Goal: Task Accomplishment & Management: Use online tool/utility

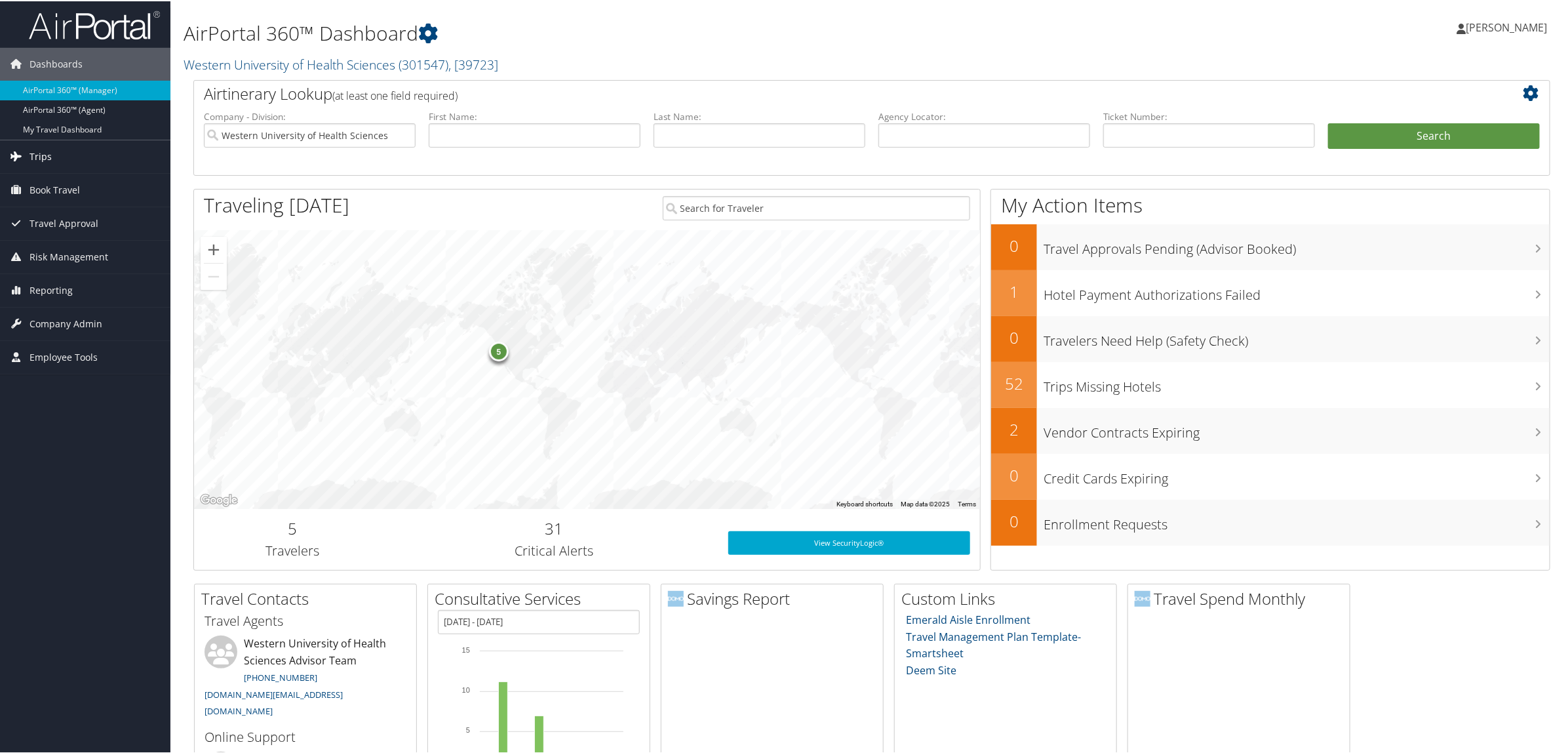
click at [25, 151] on icon at bounding box center [17, 155] width 20 height 20
click at [46, 182] on link "Airtinerary® Lookup" at bounding box center [85, 181] width 171 height 20
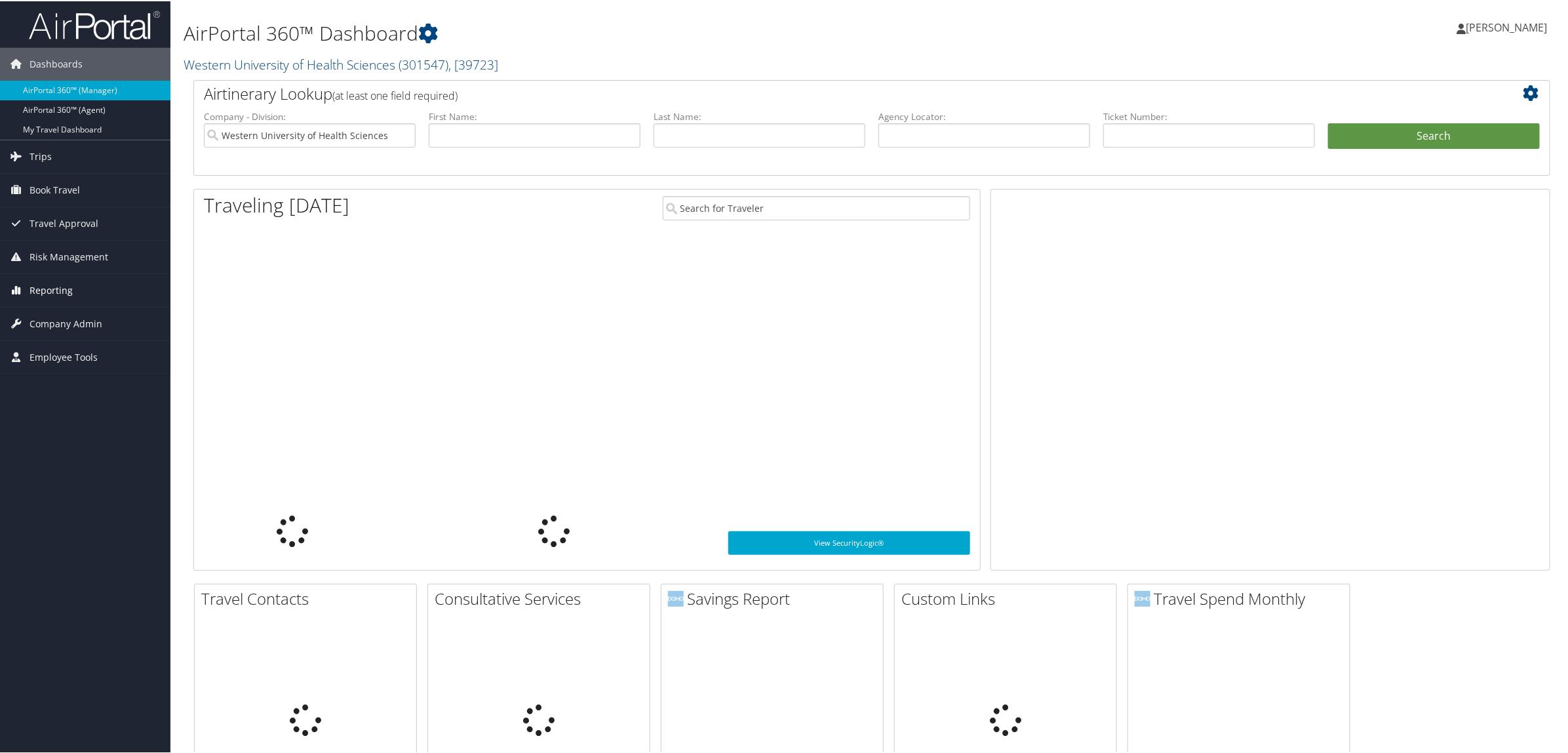
click at [64, 294] on span "Reporting" at bounding box center [51, 288] width 43 height 32
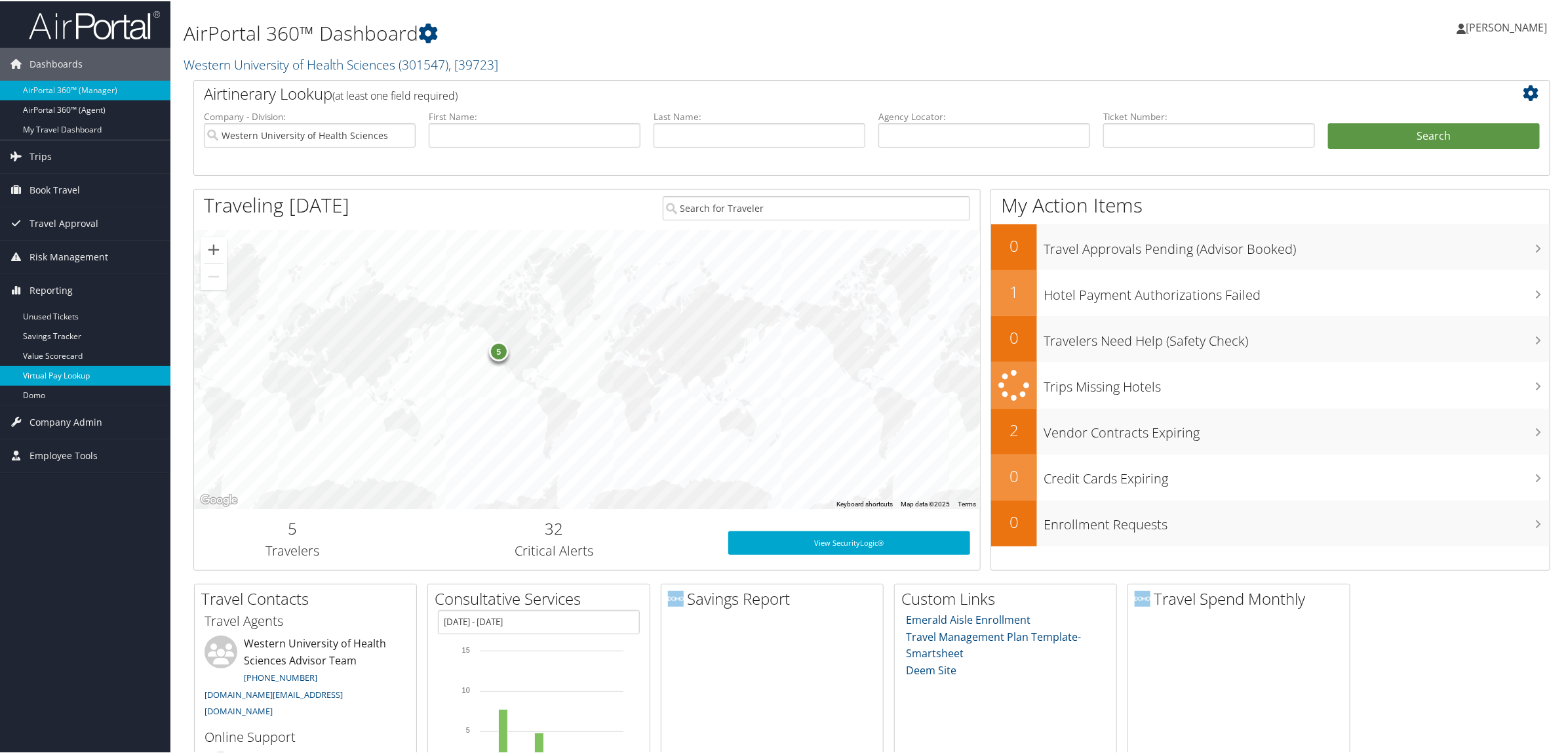
click at [80, 371] on link "Virtual Pay Lookup" at bounding box center [85, 375] width 171 height 20
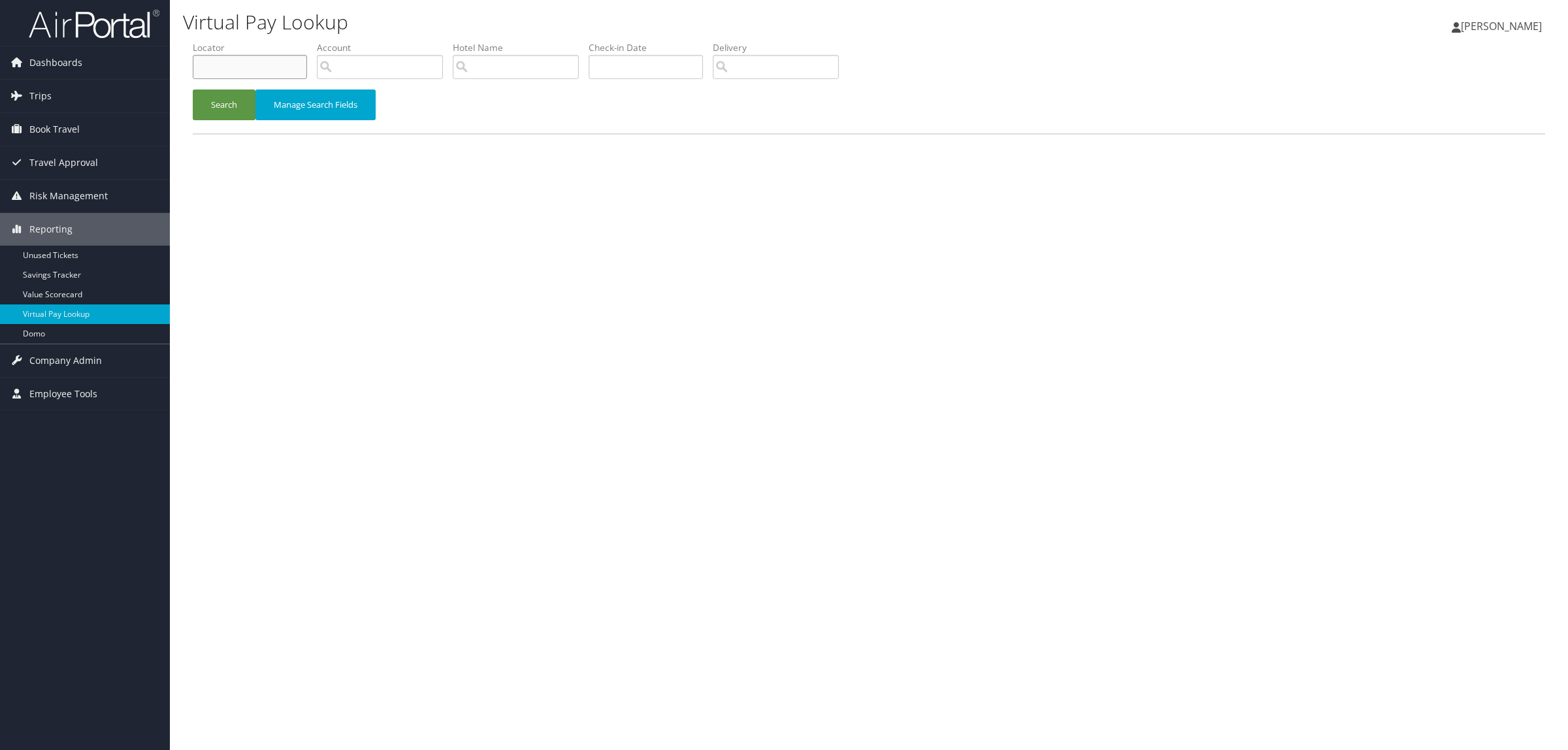
paste input "CVZTBM"
click at [220, 99] on button "Search" at bounding box center [224, 104] width 63 height 30
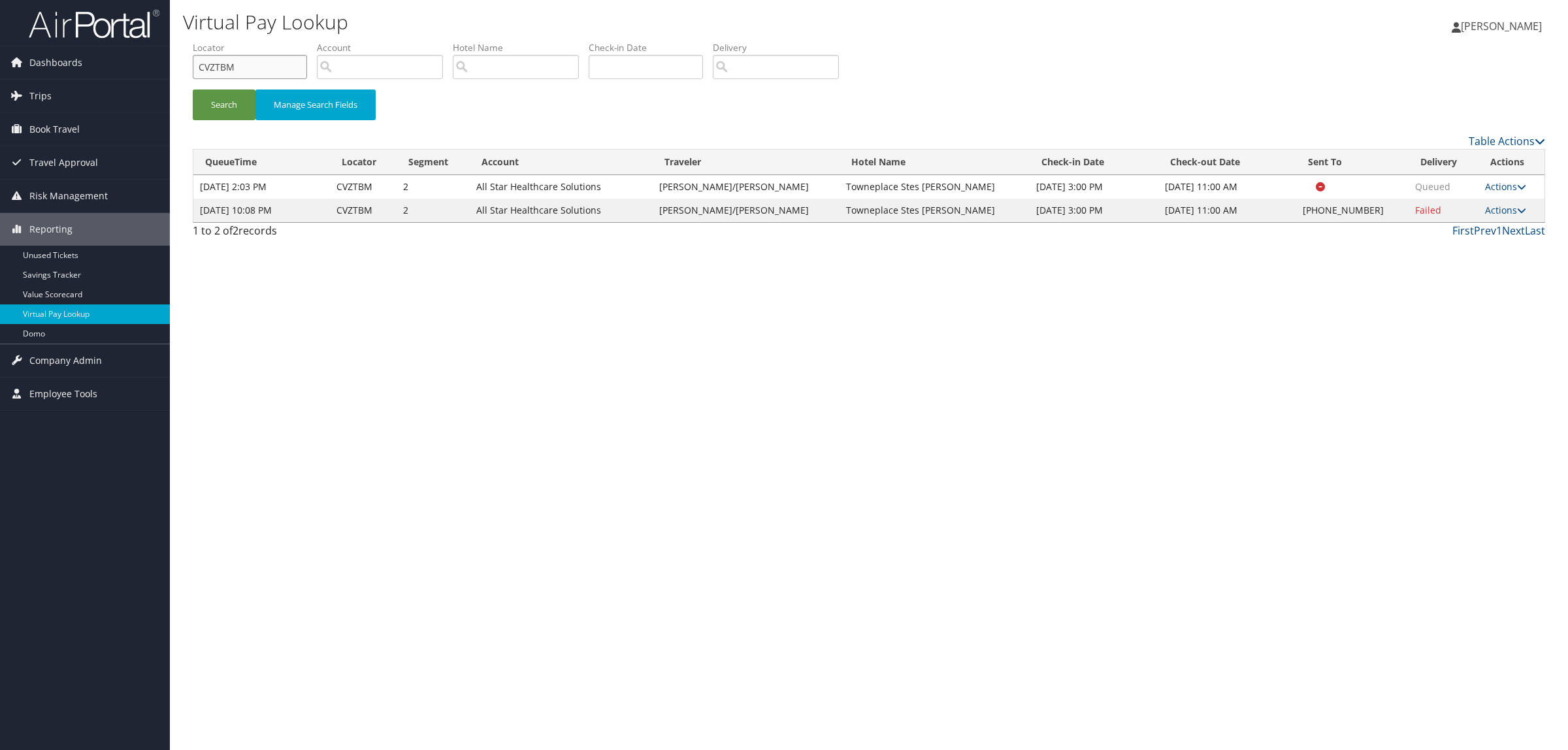
drag, startPoint x: 242, startPoint y: 69, endPoint x: 207, endPoint y: 57, distance: 37.0
click at [207, 57] on input "CVZTBM" at bounding box center [249, 66] width 114 height 24
click at [242, 72] on input "CVZTBM" at bounding box center [249, 66] width 114 height 24
drag, startPoint x: 242, startPoint y: 70, endPoint x: 197, endPoint y: 66, distance: 45.2
click at [197, 66] on input "CVZTBM" at bounding box center [249, 66] width 114 height 24
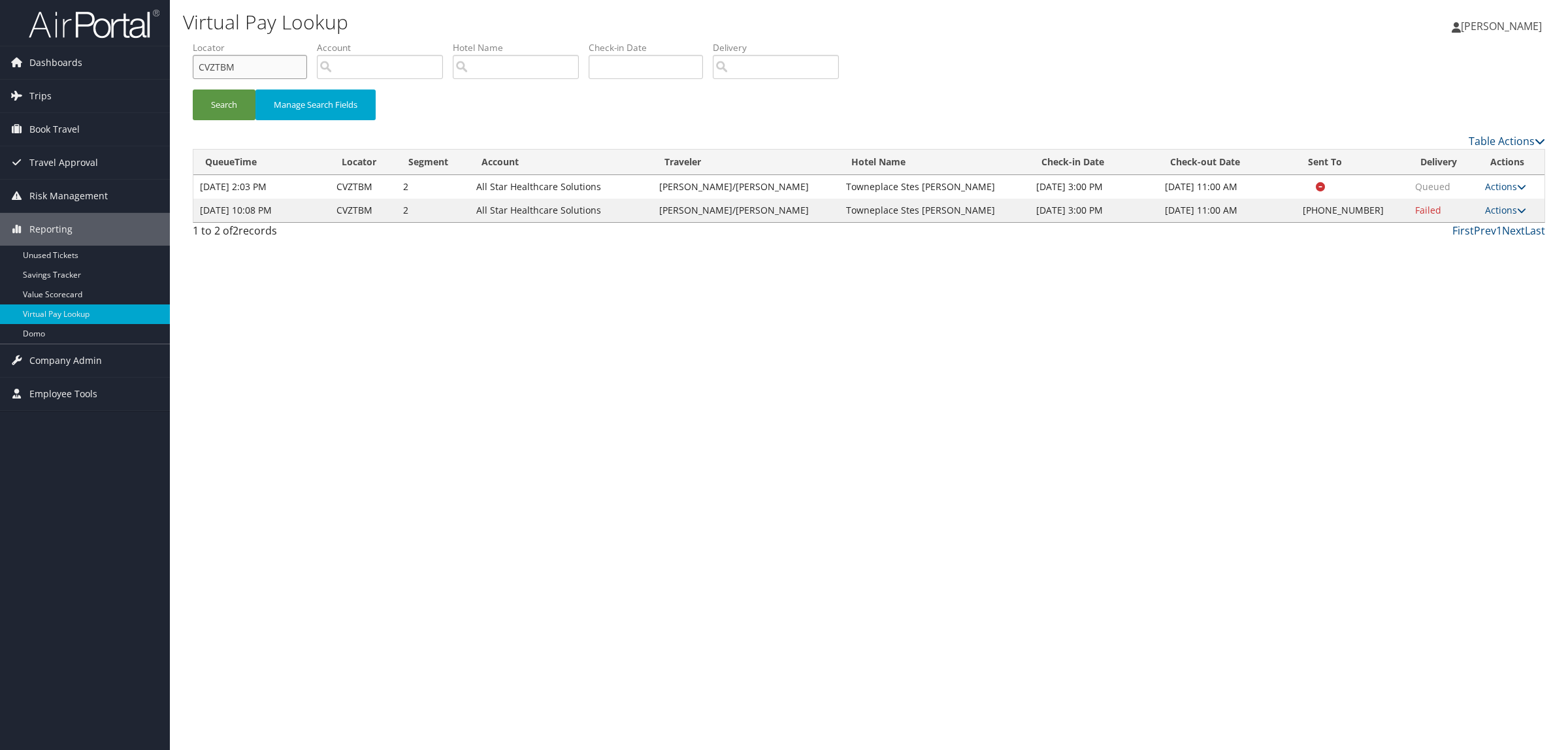
paste input "D98DBS"
drag, startPoint x: 217, startPoint y: 70, endPoint x: 141, endPoint y: 67, distance: 76.1
click at [141, 67] on div "Dashboards AirPortal 360™ (Manager) AirPortal 360™ (Agent) My Travel Dashboard …" at bounding box center [784, 375] width 1568 height 750
type input "D98DBS"
click at [192, 90] on button "Search" at bounding box center [224, 104] width 63 height 30
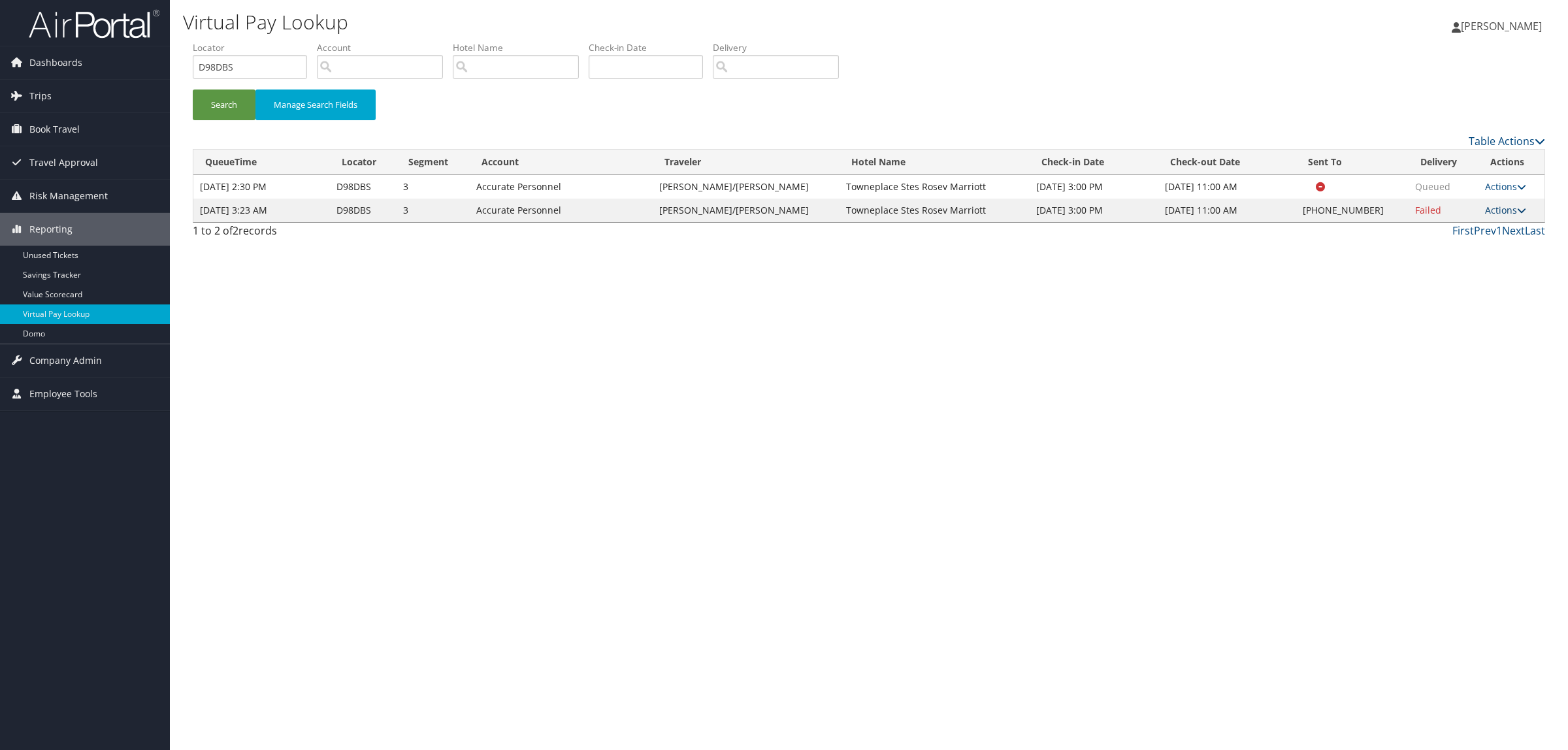
click at [1502, 208] on link "Actions" at bounding box center [1505, 210] width 41 height 13
click at [1494, 228] on link "Resend" at bounding box center [1462, 229] width 111 height 22
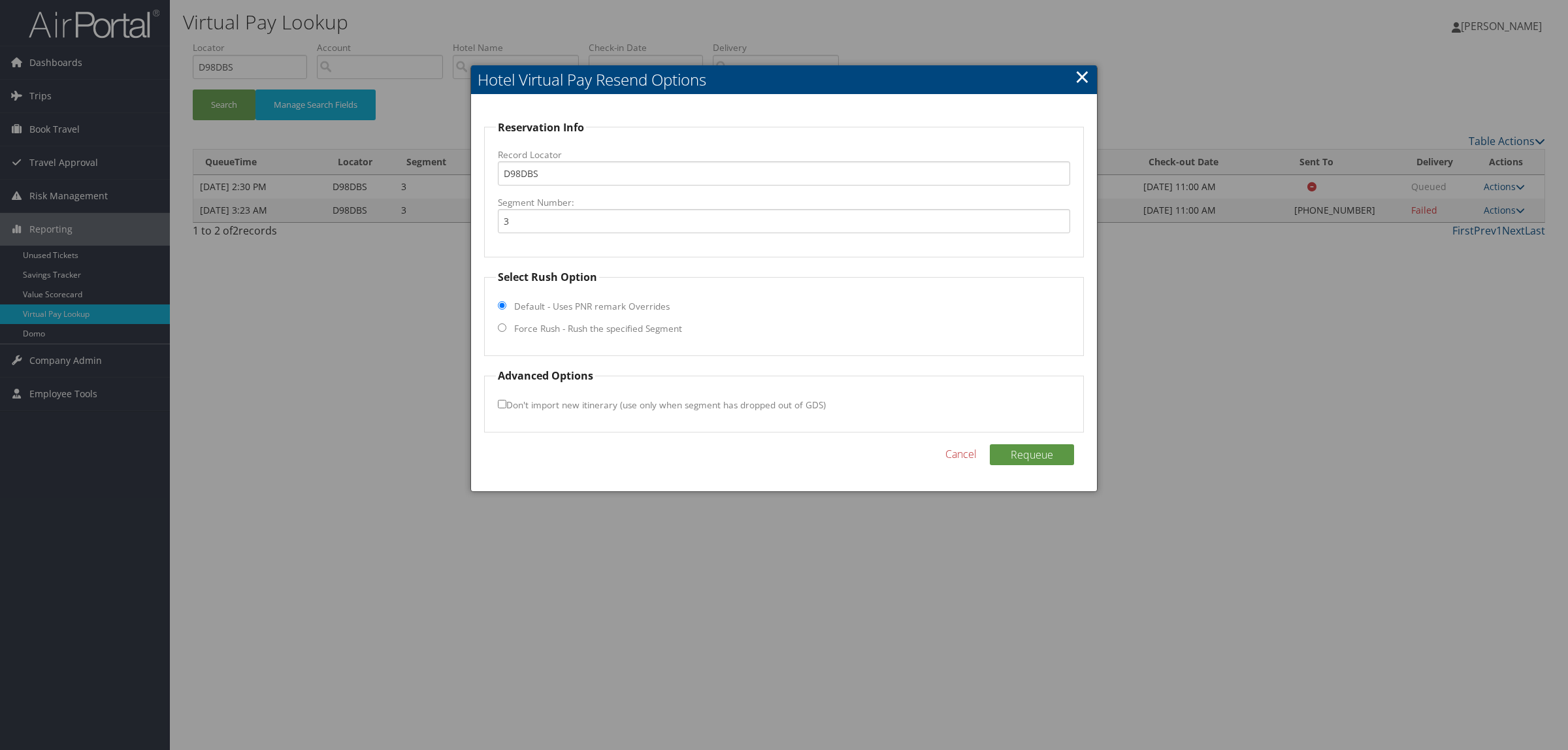
click at [639, 328] on label "Force Rush - Rush the specified Segment" at bounding box center [598, 328] width 168 height 13
click at [506, 328] on input "Force Rush - Rush the specified Segment" at bounding box center [502, 327] width 9 height 9
radio input "true"
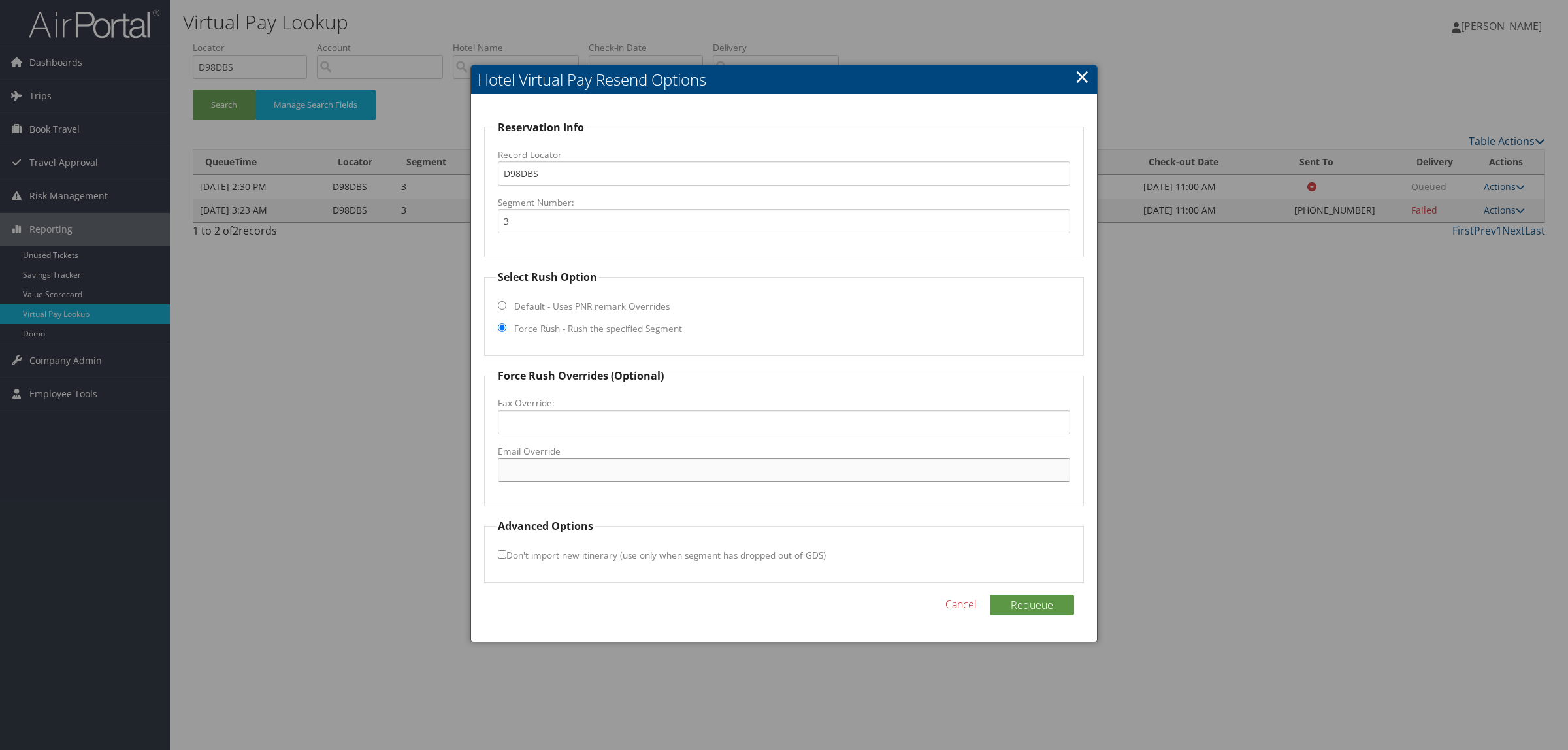
paste input ""tps.sacst.gm@marriot.com" <tps.sacst.gm@marriot.com>"
drag, startPoint x: 624, startPoint y: 465, endPoint x: 949, endPoint y: 462, distance: 325.0
click at [949, 462] on input ""tps.sacst.gm@marriot.com" <tps.sacst.gm@marriot.com>" at bounding box center [784, 470] width 572 height 24
click at [506, 474] on input ""tps.sacst.gm@marriot.com" at bounding box center [784, 470] width 572 height 24
type input "tps.sacst.gm@marriot.com"
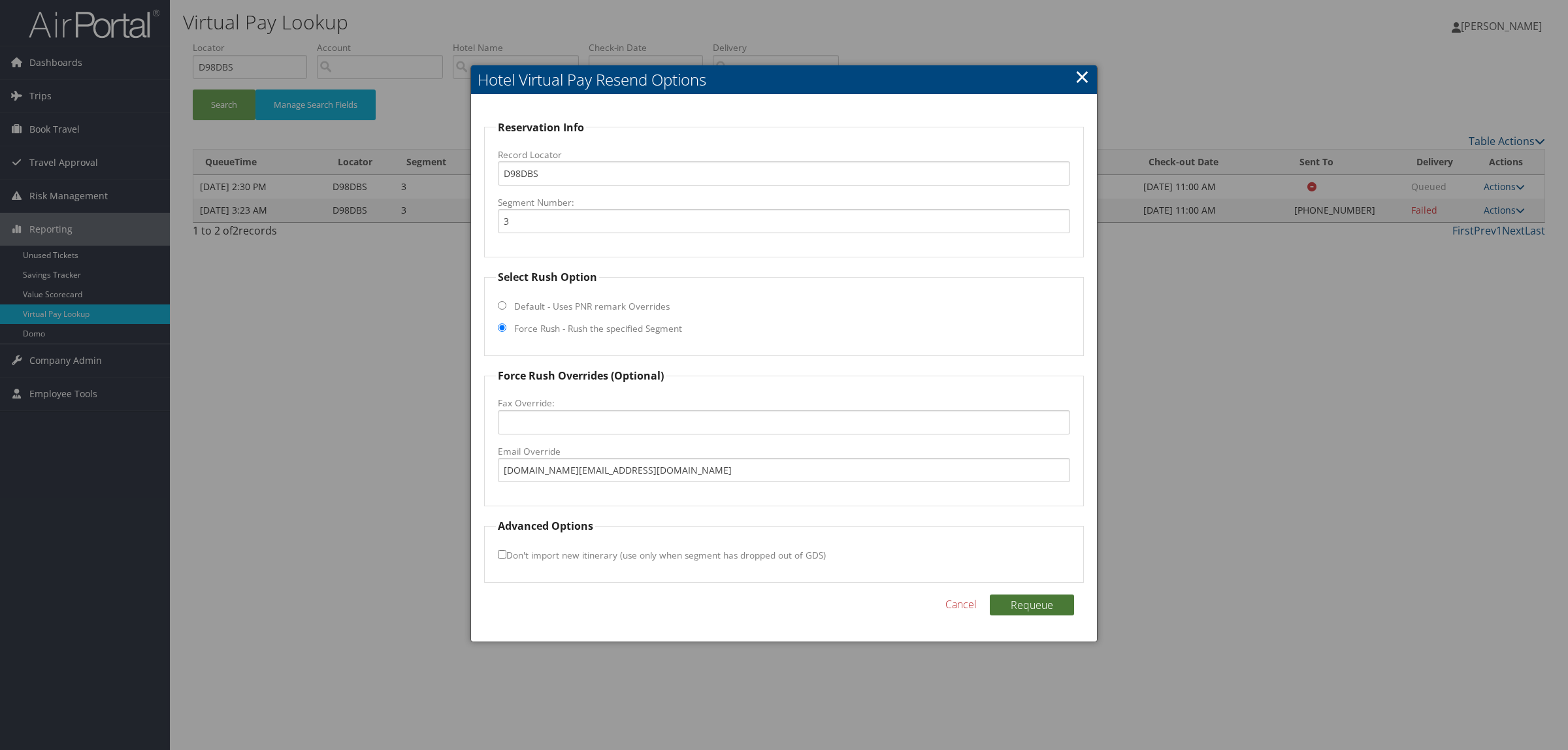
click at [1038, 595] on button "Requeue" at bounding box center [1032, 604] width 84 height 21
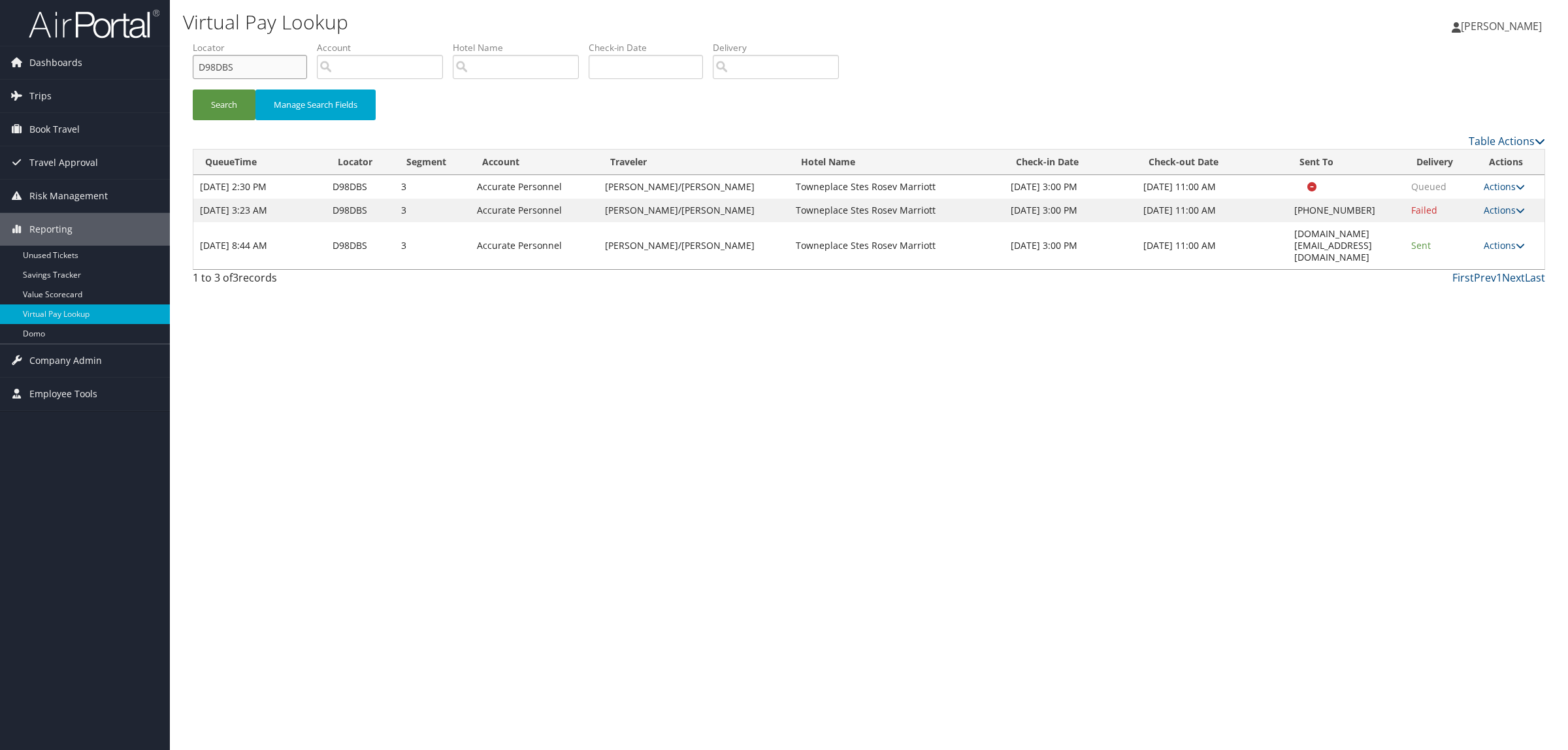
click at [171, 67] on div "Virtual Pay Lookup Hope Ewing Hope Ewing My Settings Travel Agency Contacts Log…" at bounding box center [869, 375] width 1398 height 750
paste input "BSBFRN"
click at [228, 115] on button "Search" at bounding box center [224, 104] width 63 height 30
drag, startPoint x: 239, startPoint y: 65, endPoint x: 180, endPoint y: 62, distance: 59.1
click at [180, 62] on div "Virtual Pay Lookup Hope Ewing Hope Ewing My Settings Travel Agency Contacts Log…" at bounding box center [869, 375] width 1398 height 750
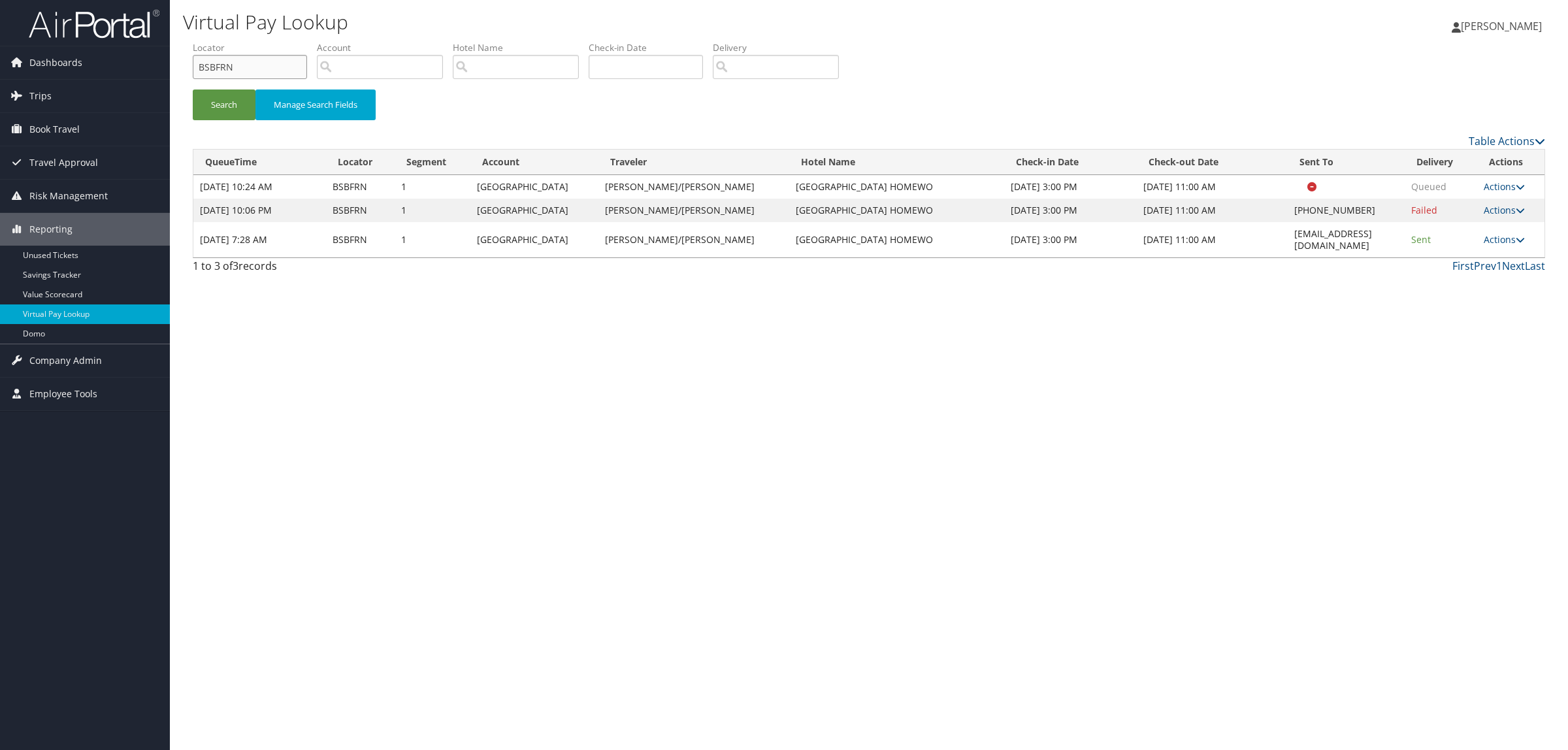
paste input "D57YC6"
type input "D57YC6"
drag, startPoint x: 1257, startPoint y: 232, endPoint x: 1366, endPoint y: 235, distance: 109.0
click at [1369, 235] on td "[EMAIL_ADDRESS][DOMAIN_NAME]" at bounding box center [1346, 239] width 117 height 35
copy td "[EMAIL_ADDRESS][DOMAIN_NAME]"
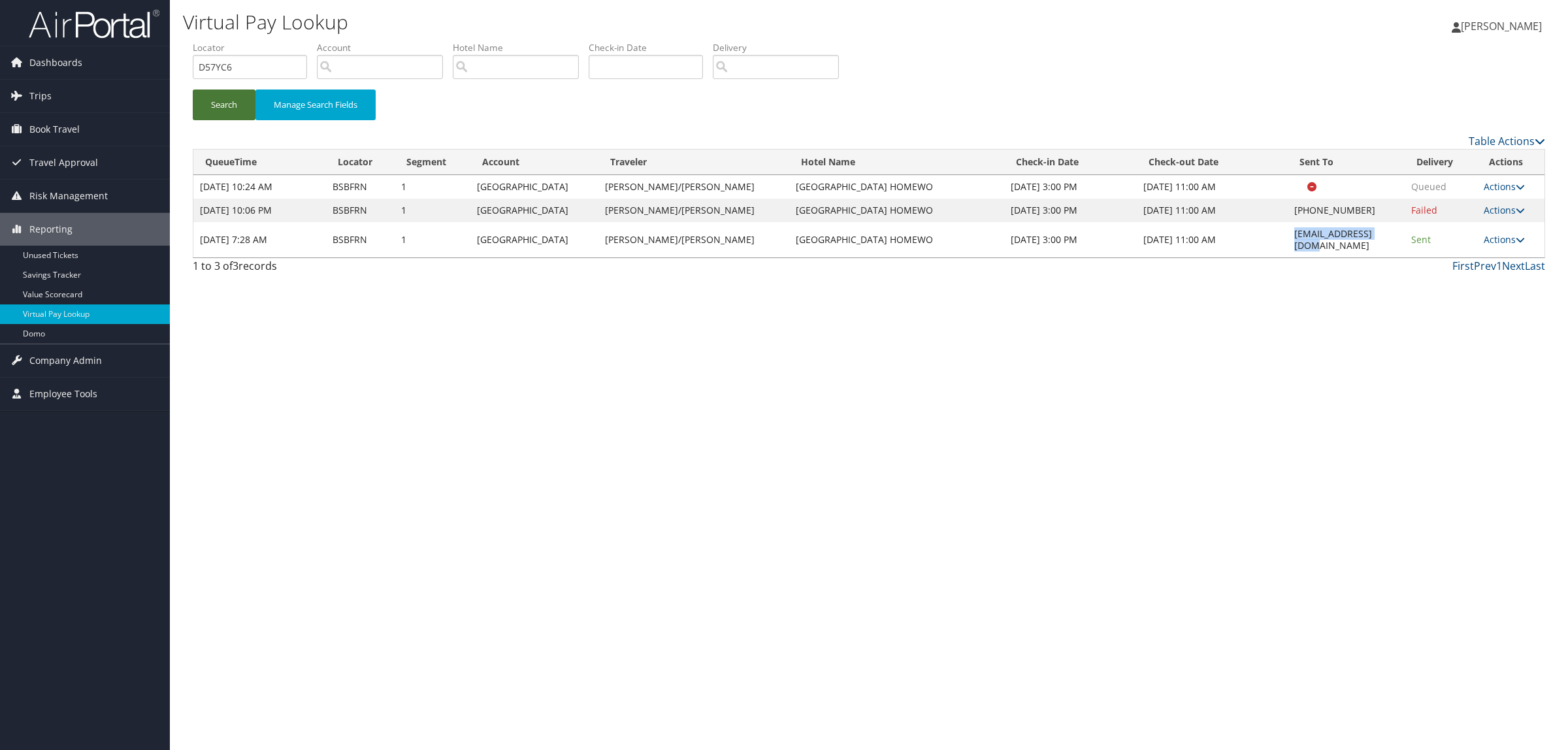
click at [219, 93] on button "Search" at bounding box center [224, 104] width 63 height 30
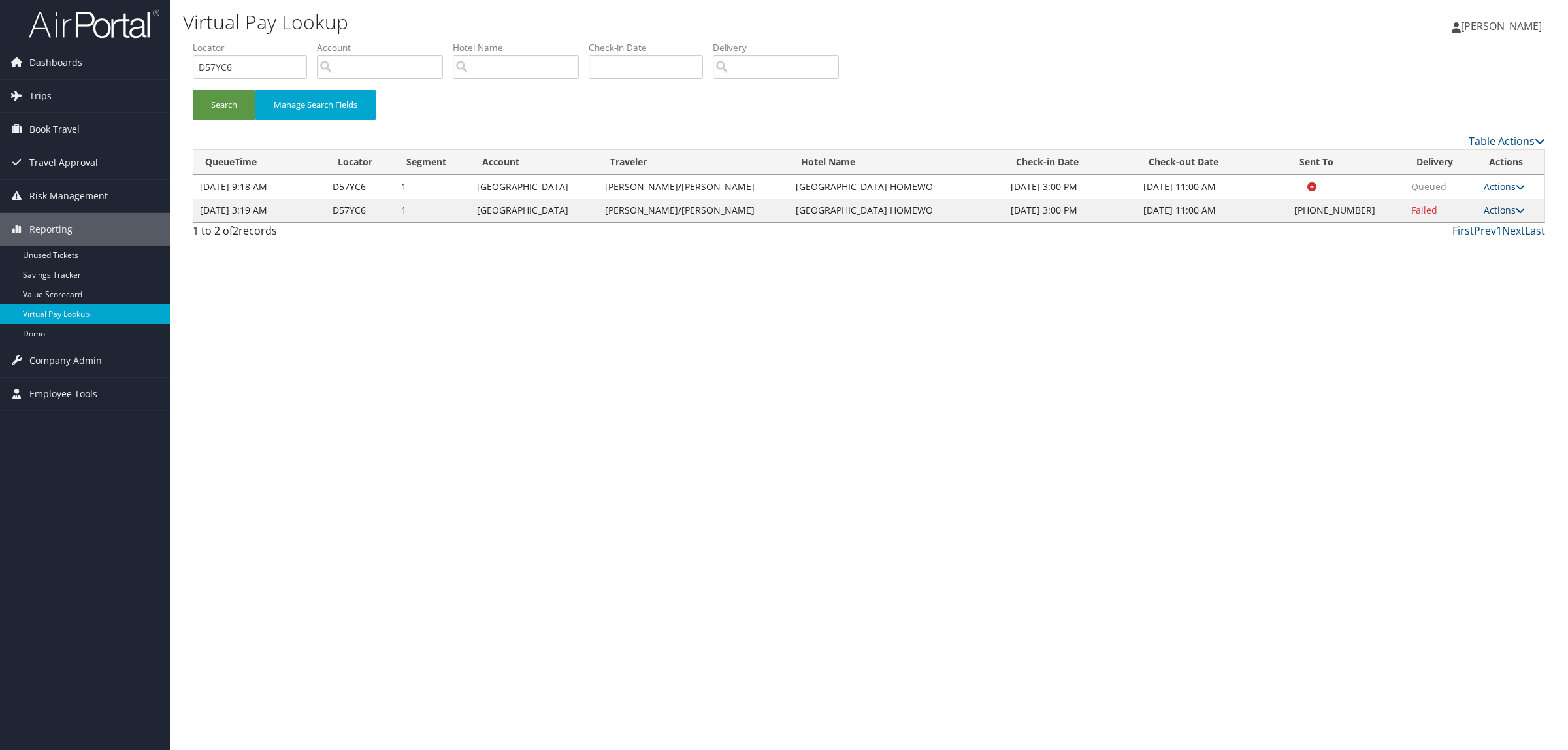
click at [1487, 206] on link "Actions" at bounding box center [1504, 210] width 41 height 13
click at [1468, 233] on link "Resend" at bounding box center [1462, 229] width 111 height 22
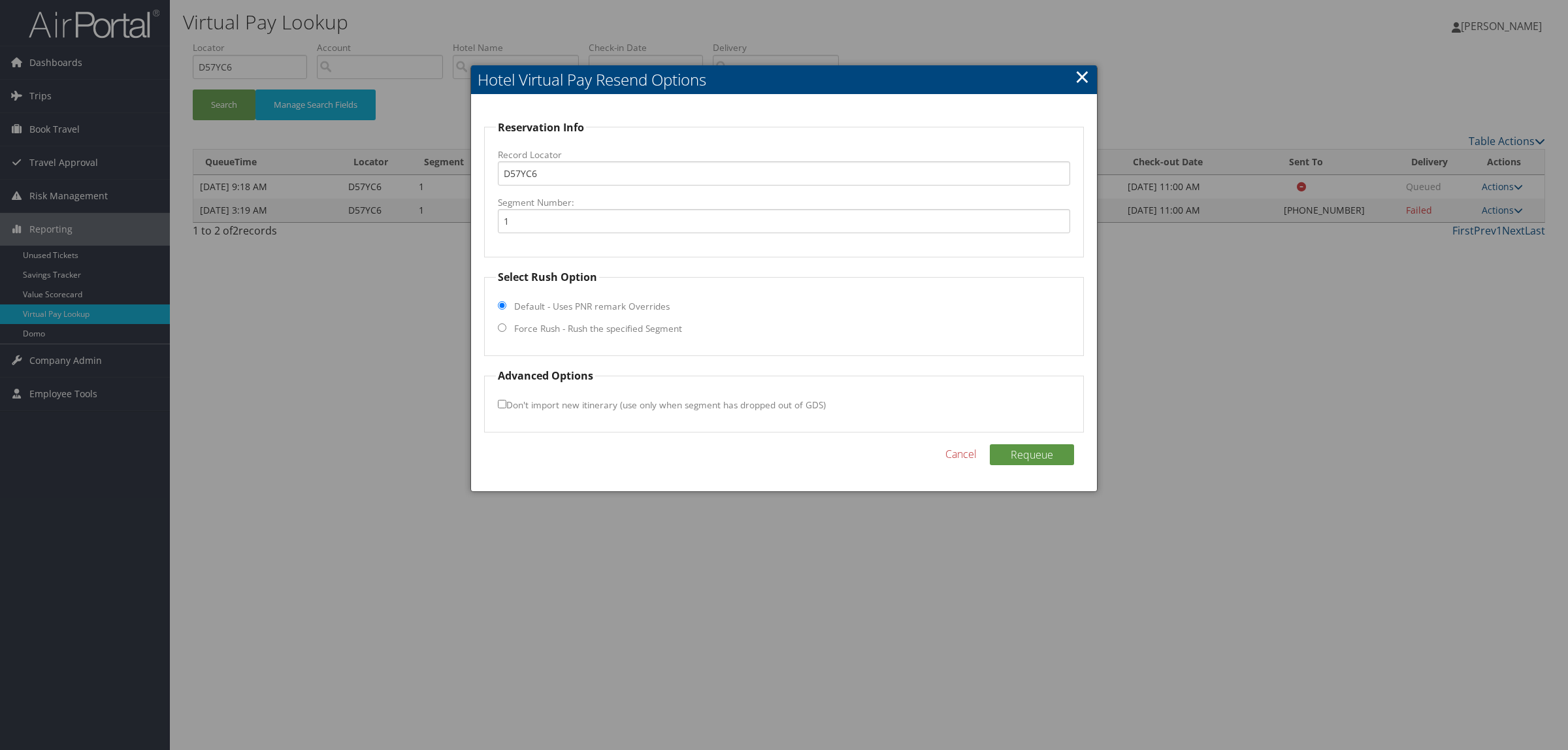
click at [648, 322] on label "Force Rush - Rush the specified Segment" at bounding box center [598, 328] width 168 height 13
click at [506, 323] on input "Force Rush - Rush the specified Segment" at bounding box center [502, 327] width 9 height 9
radio input "true"
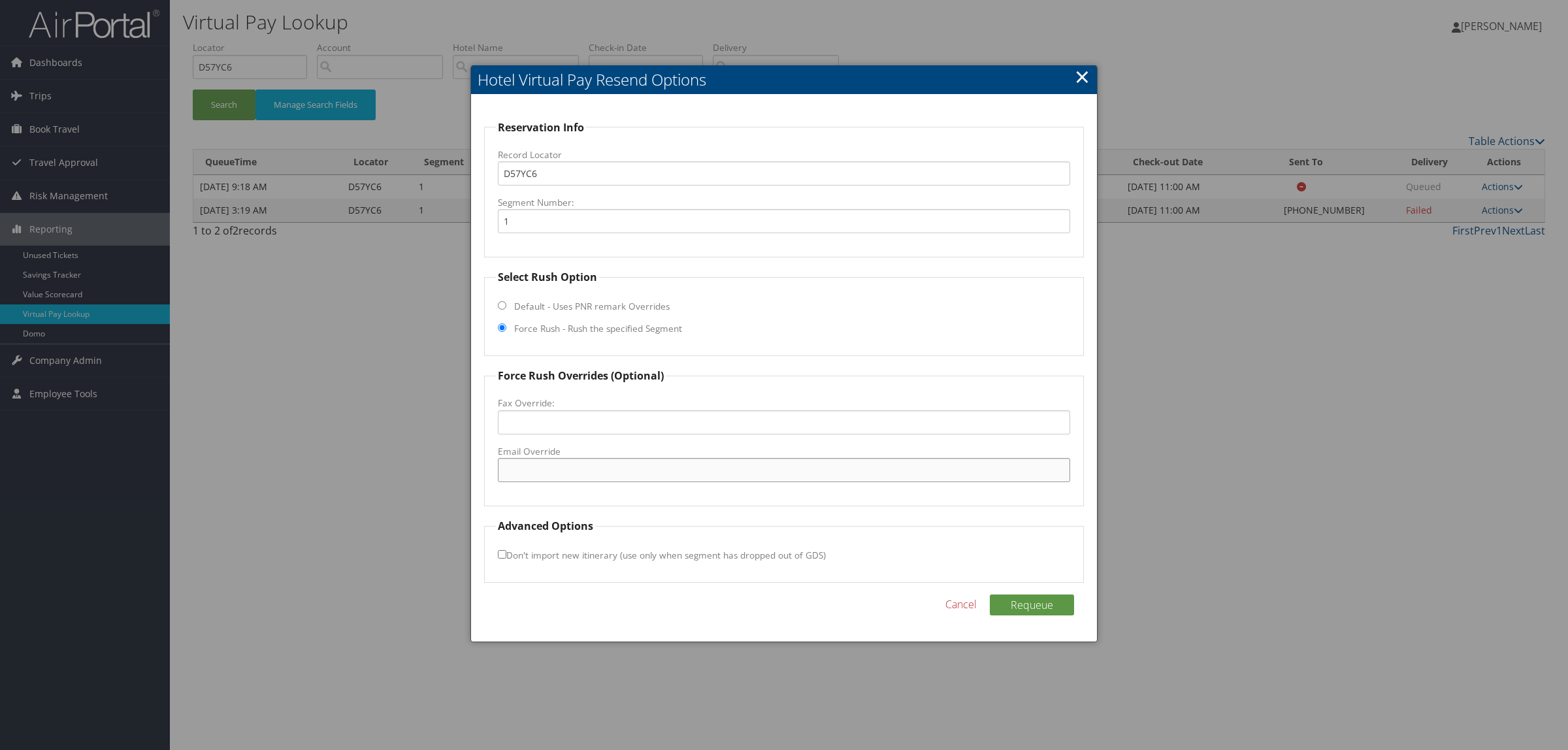
paste input "BHMRM_GM@hilton.com"
type input "BHMRM_GM@hilton.com"
click at [1014, 602] on button "Requeue" at bounding box center [1032, 604] width 84 height 21
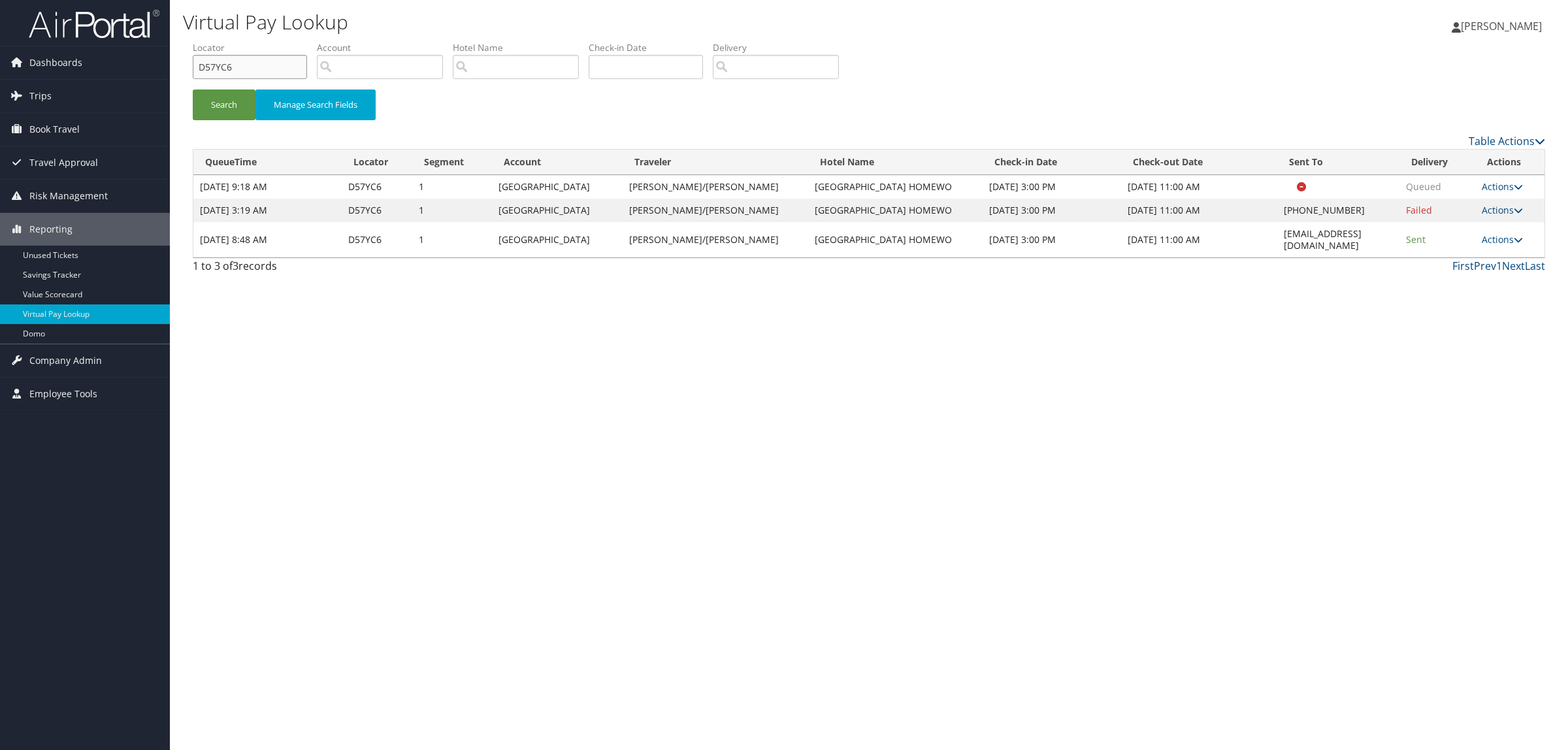
drag, startPoint x: 259, startPoint y: 69, endPoint x: 198, endPoint y: 66, distance: 61.1
click at [198, 66] on input "D57YC6" at bounding box center [249, 66] width 114 height 24
paste input "(281) 419-4300"
click at [220, 87] on li "Locator (281) 419-4300" at bounding box center [254, 64] width 124 height 48
drag, startPoint x: 277, startPoint y: 64, endPoint x: 165, endPoint y: 62, distance: 112.0
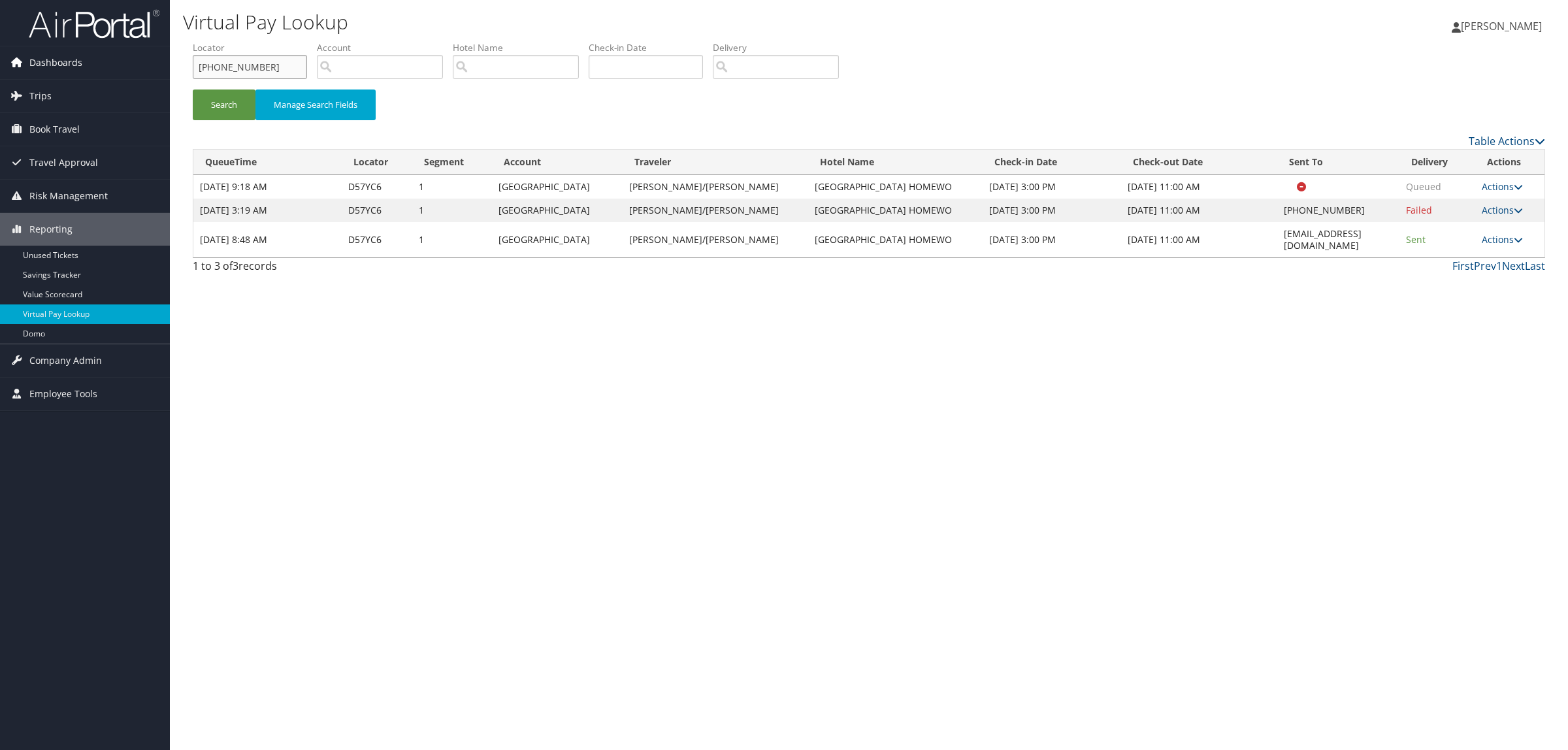
click at [165, 62] on div "Dashboards AirPortal 360™ (Manager) AirPortal 360™ (Agent) My Travel Dashboard …" at bounding box center [784, 375] width 1568 height 750
paste input "D1LBZV"
type input "D1LBZV"
click at [220, 95] on button "Search" at bounding box center [224, 104] width 63 height 30
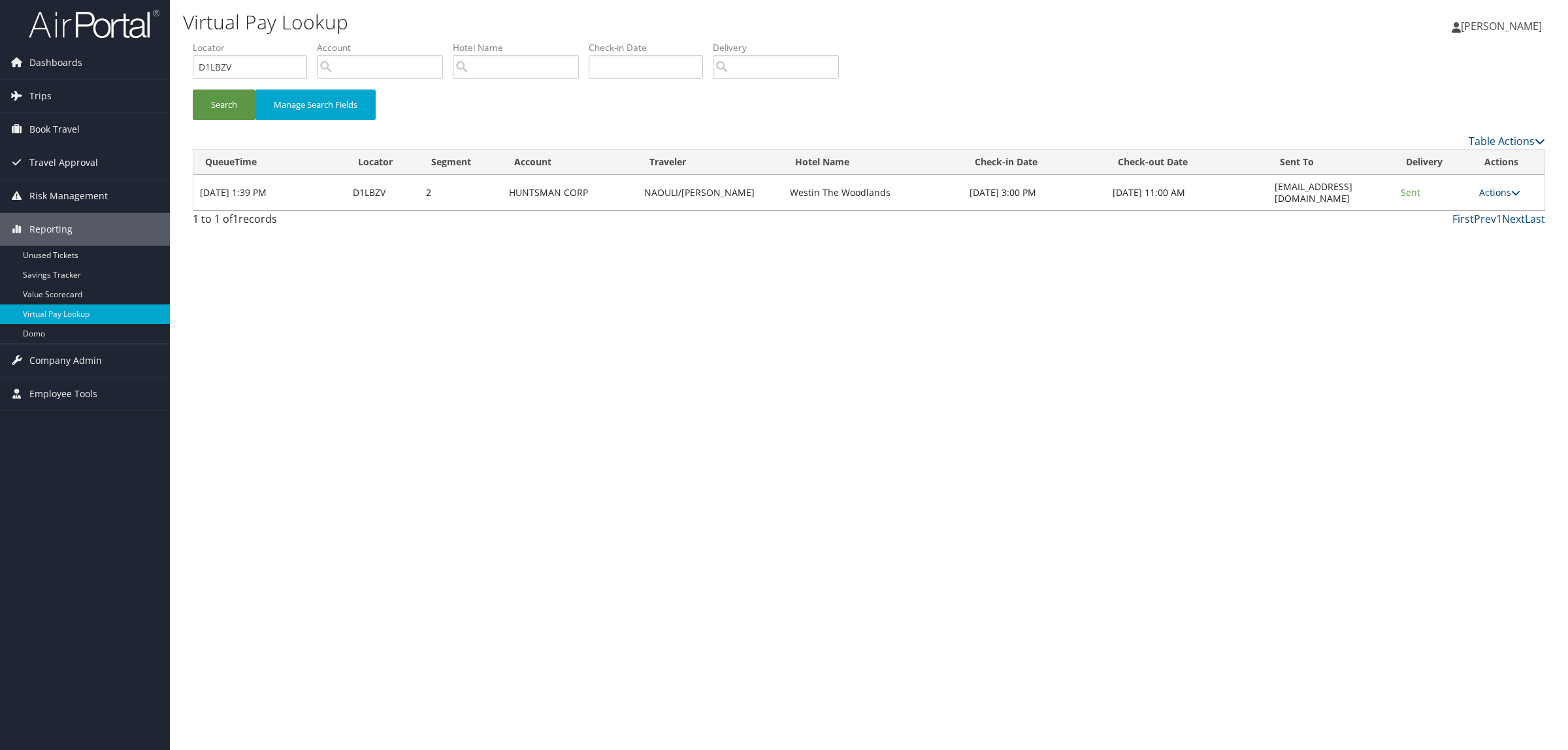
click at [1506, 188] on link "Actions" at bounding box center [1500, 192] width 41 height 13
click at [1487, 222] on link "Logs" at bounding box center [1479, 228] width 82 height 22
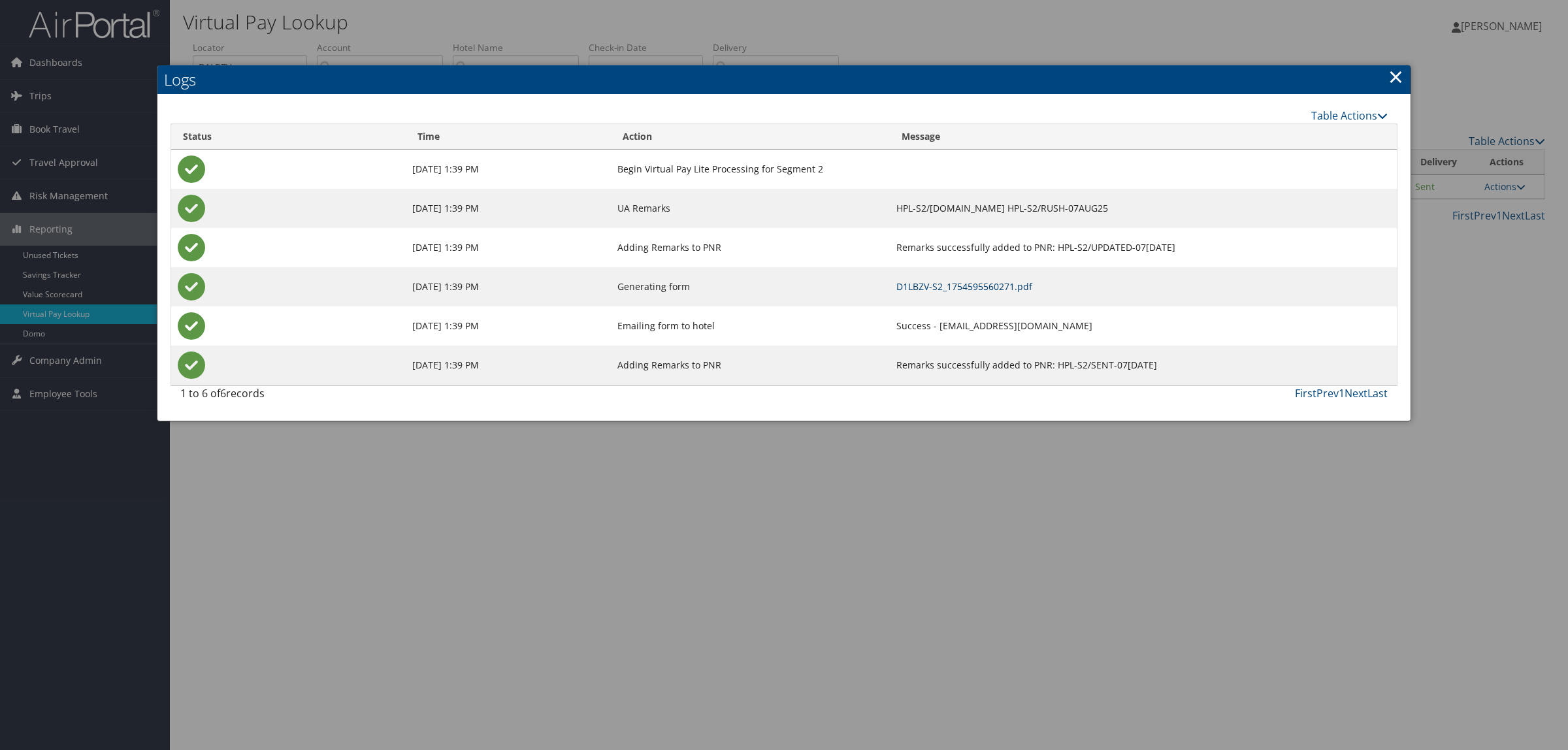
click at [896, 281] on link "D1LBZV-S2_1754595560271.pdf" at bounding box center [963, 286] width 136 height 13
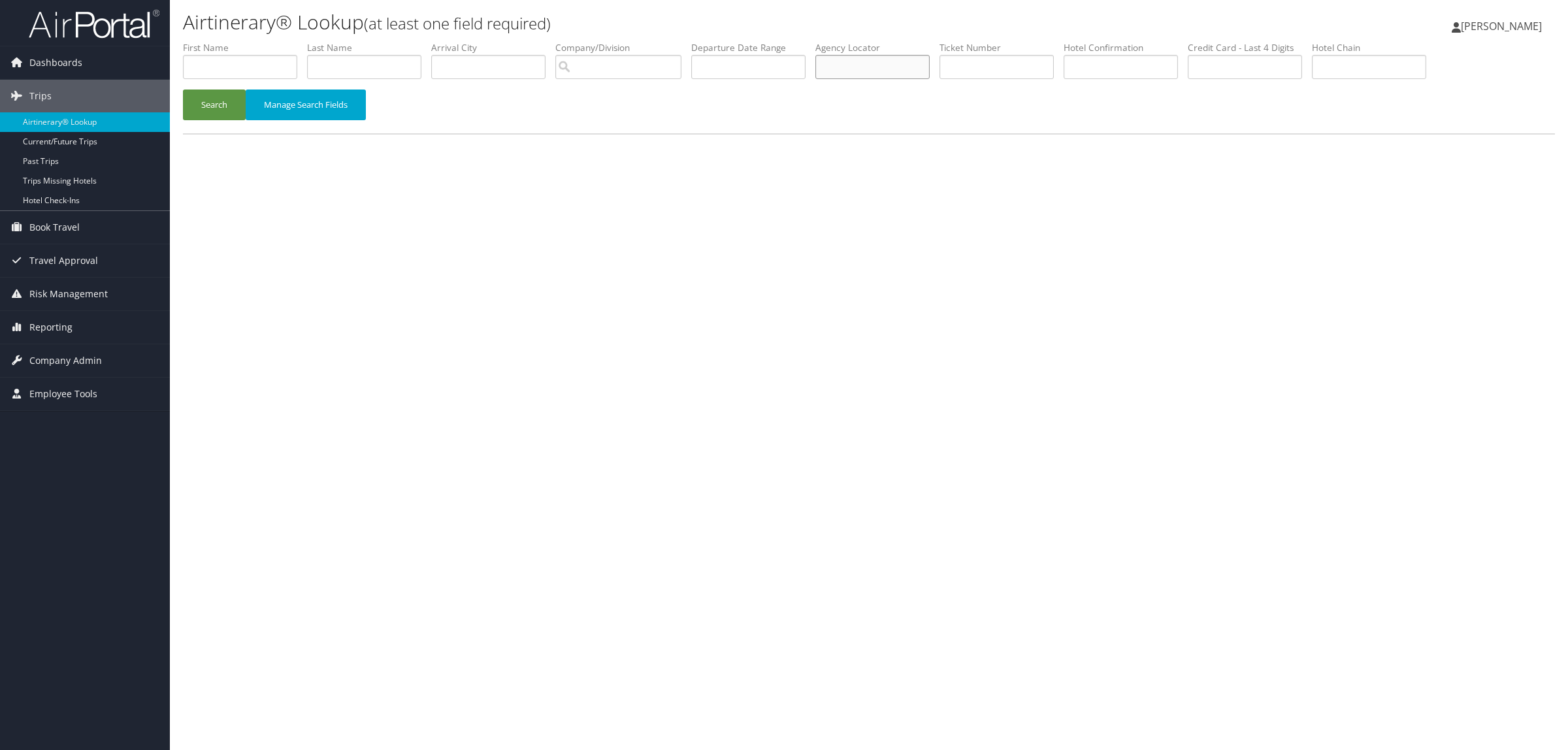
click at [855, 67] on input "text" at bounding box center [871, 66] width 114 height 24
paste input "D1LBZV"
type input "D1LBZV"
click at [210, 109] on button "Search" at bounding box center [214, 104] width 63 height 30
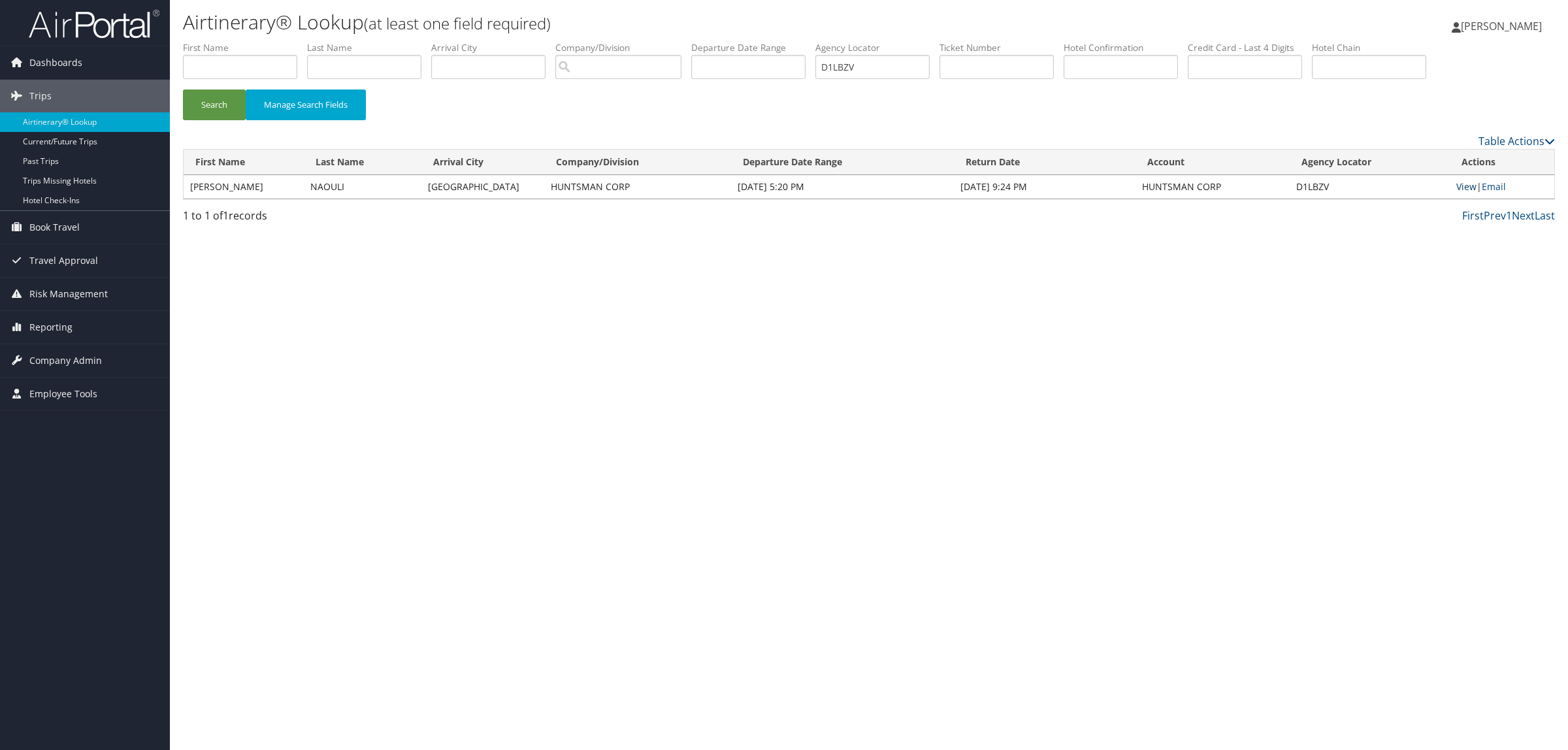
click at [1465, 181] on link "View" at bounding box center [1465, 187] width 21 height 13
drag, startPoint x: 890, startPoint y: 69, endPoint x: 334, endPoint y: 141, distance: 560.6
click at [469, 97] on form "First Name Last Name Departure City Arrival City Company/Division Airport/City …" at bounding box center [869, 87] width 1372 height 92
click at [392, 367] on div "Airtinerary® Lookup (at least one field required) Hope Ewing Hope Ewing My Sett…" at bounding box center [869, 375] width 1398 height 750
drag, startPoint x: 311, startPoint y: 187, endPoint x: 347, endPoint y: 191, distance: 36.2
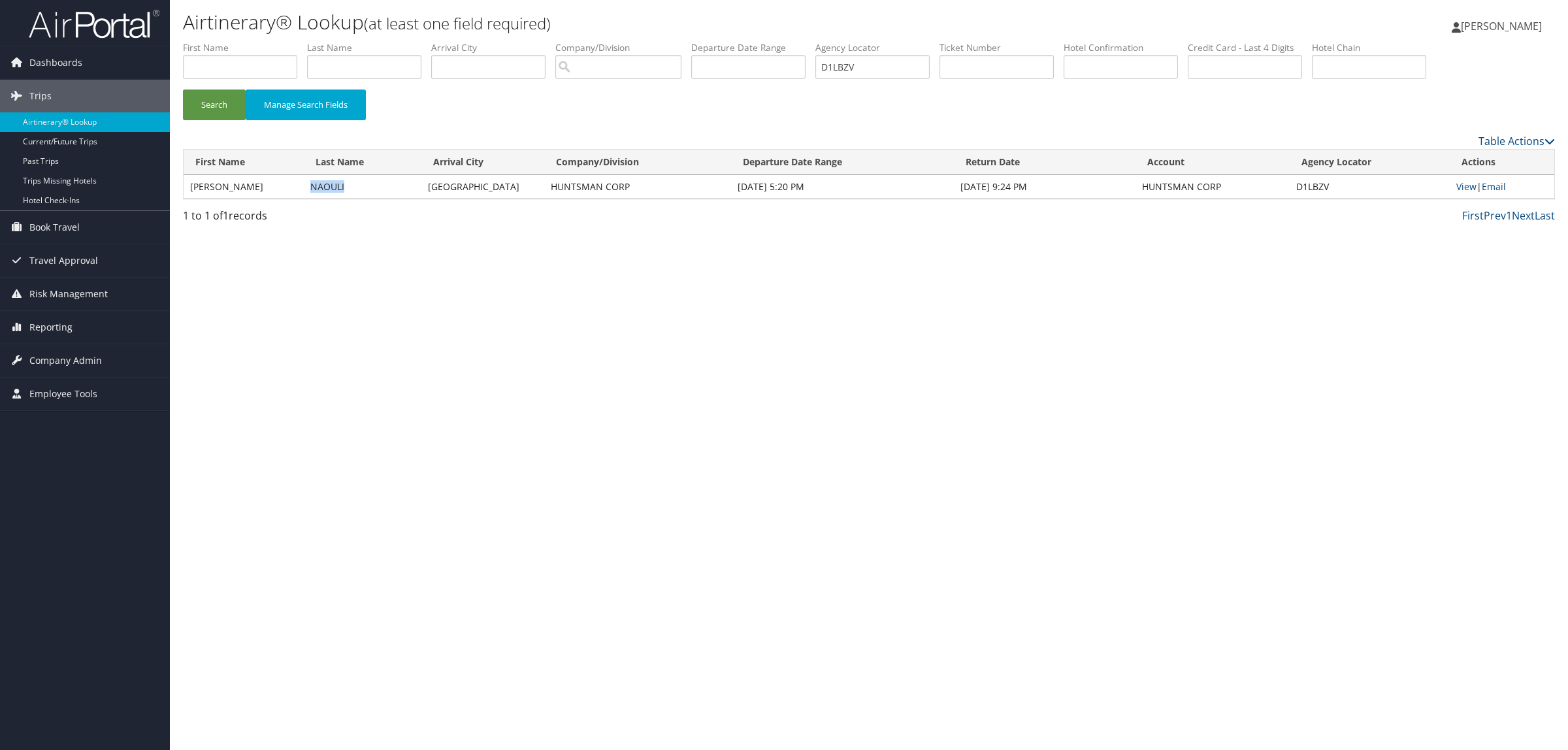
click at [347, 191] on td "NAOULI" at bounding box center [362, 187] width 117 height 23
copy td "NAOULI"
paste input "NAOULI"
type input "NAOULI"
drag, startPoint x: 926, startPoint y: 67, endPoint x: 595, endPoint y: 67, distance: 331.0
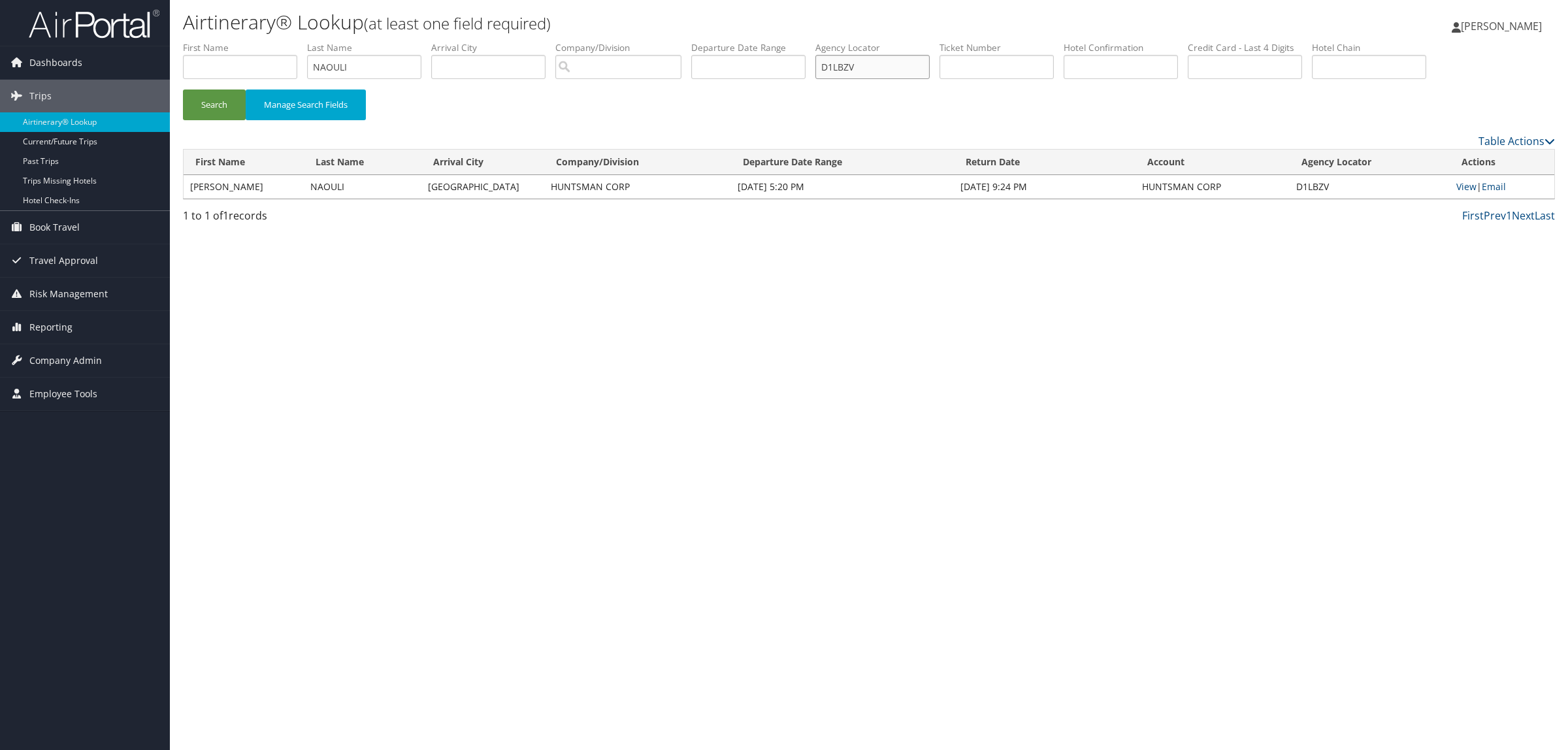
click at [595, 41] on ul "First Name Last Name NAOULI Departure City Arrival City Company/Division Airpor…" at bounding box center [869, 41] width 1372 height 0
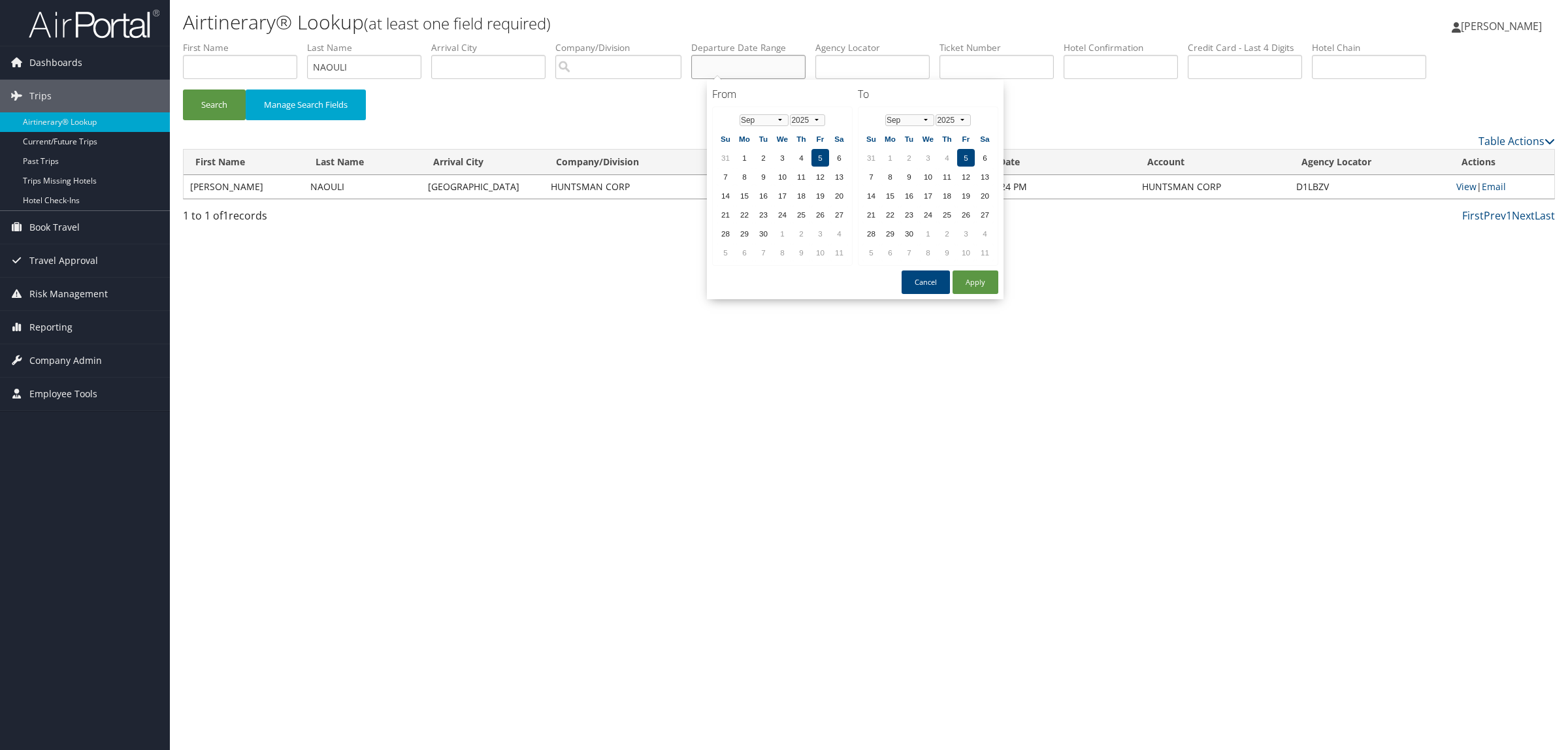
click at [748, 61] on input "text" at bounding box center [747, 66] width 114 height 24
click at [779, 119] on select "Jan Feb Mar Apr May Jun Jul Aug Sep Oct Nov Dec" at bounding box center [764, 120] width 49 height 12
click at [779, 233] on td "27" at bounding box center [783, 233] width 18 height 18
click at [923, 119] on select "Jan Feb Mar Apr May Jun Jul Aug Sep Oct Nov Dec" at bounding box center [910, 120] width 49 height 12
click at [938, 229] on td "28" at bounding box center [947, 233] width 18 height 18
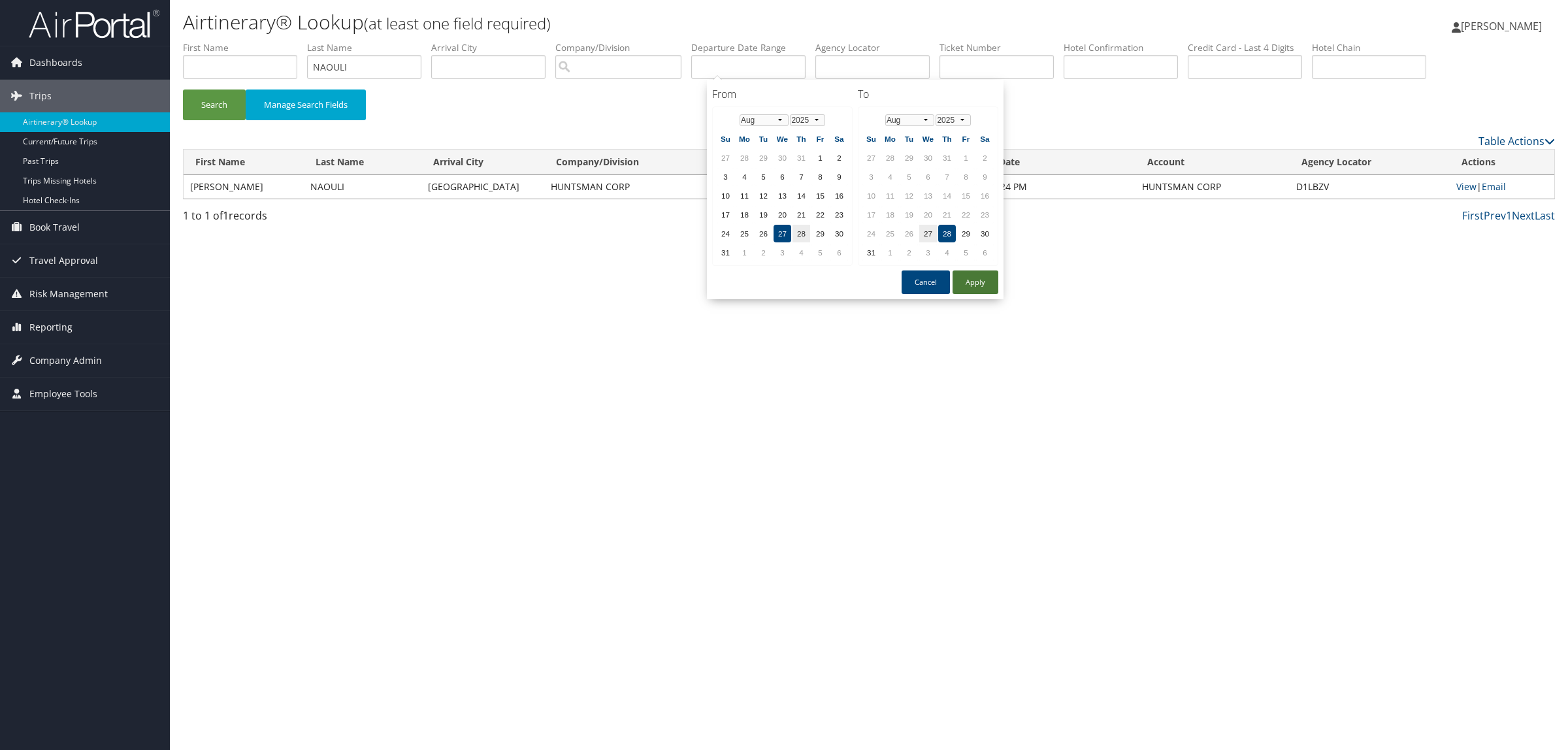
click at [970, 275] on button "Apply" at bounding box center [975, 282] width 46 height 23
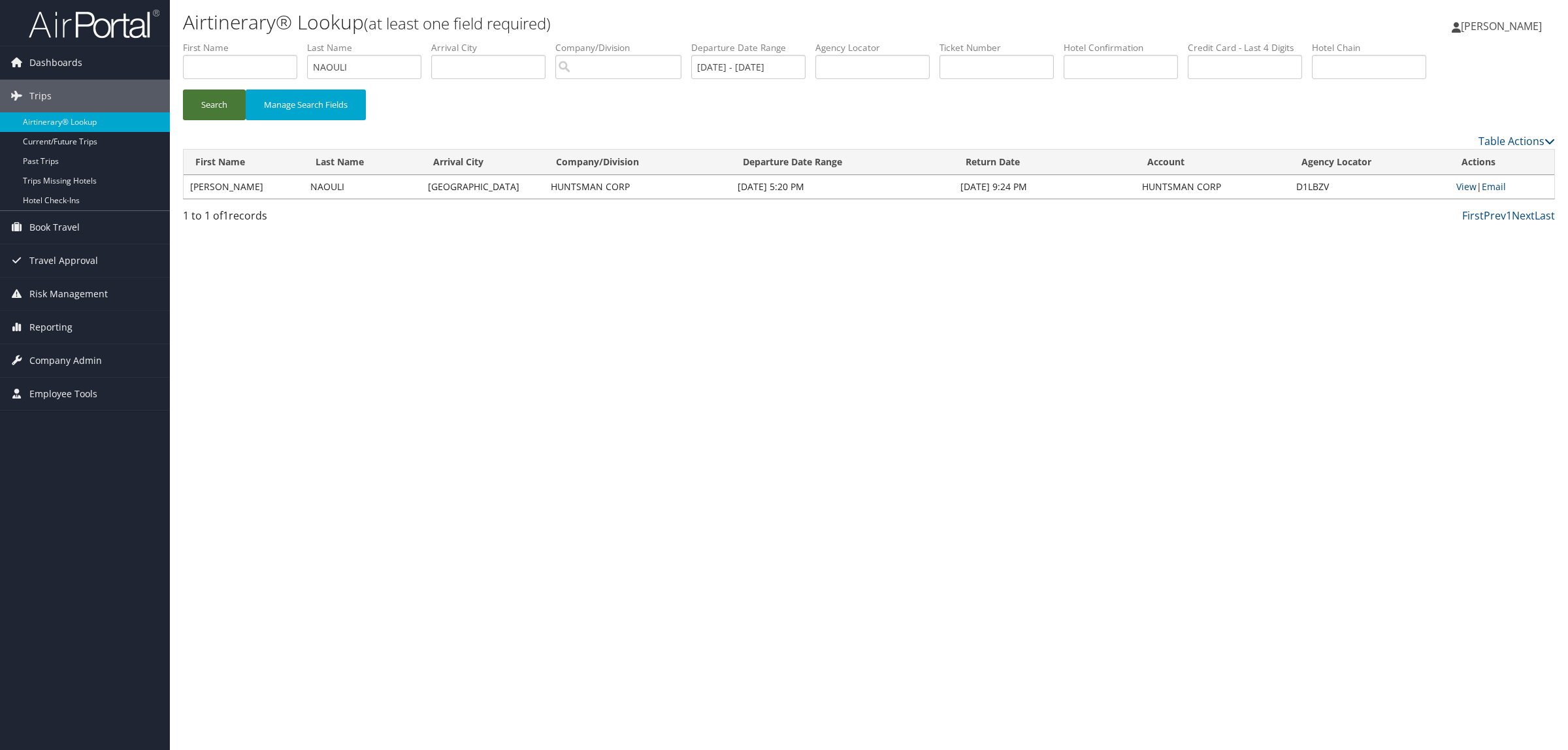
click at [222, 102] on button "Search" at bounding box center [214, 104] width 63 height 30
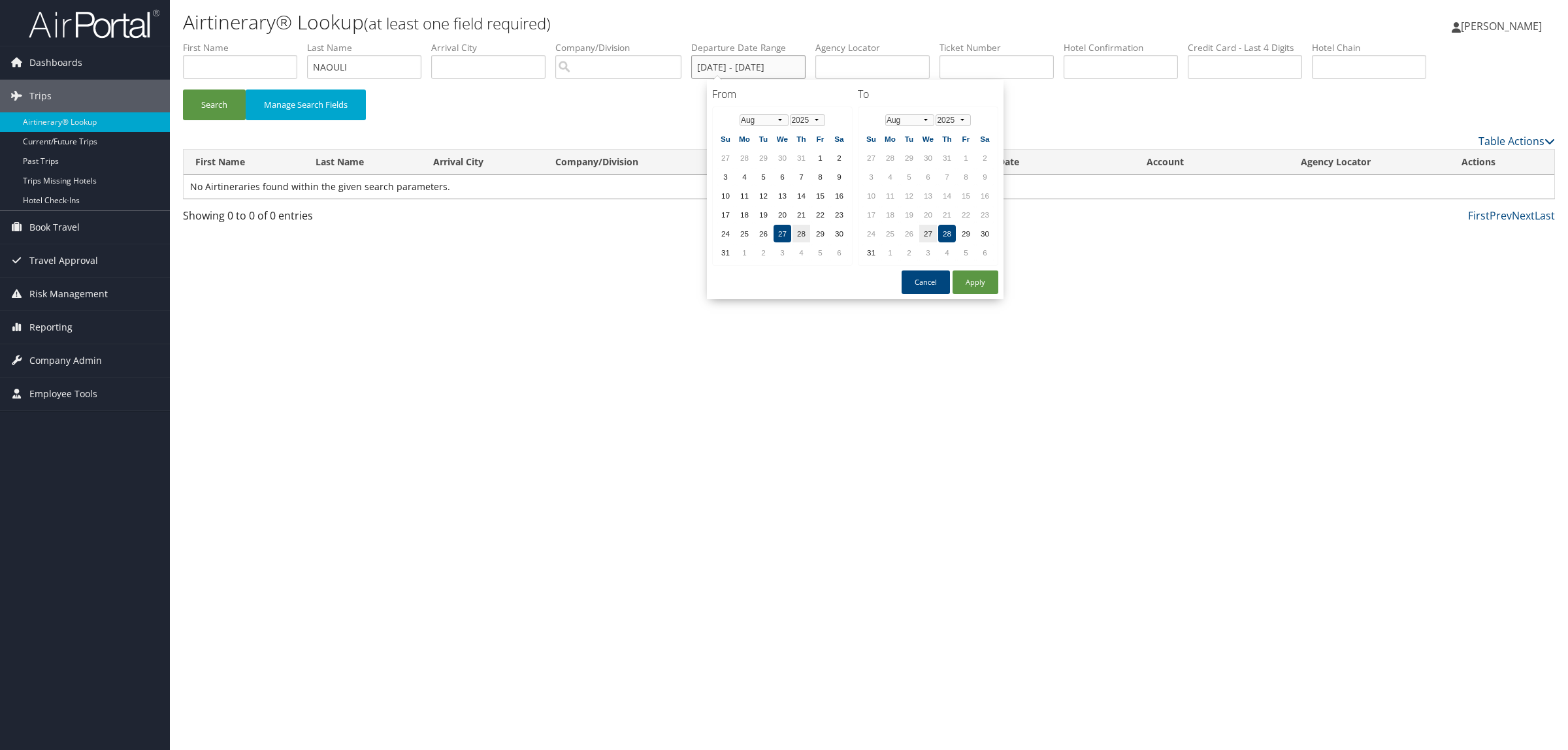
drag, startPoint x: 760, startPoint y: 66, endPoint x: 937, endPoint y: 80, distance: 177.6
click at [937, 80] on body "Menu Dashboards ► AirPortal 360™ (Manager) AirPortal 360™ (Agent) My Travel Das…" at bounding box center [784, 375] width 1568 height 750
type input "08/27/2025"
click at [971, 274] on button "Apply" at bounding box center [975, 282] width 46 height 23
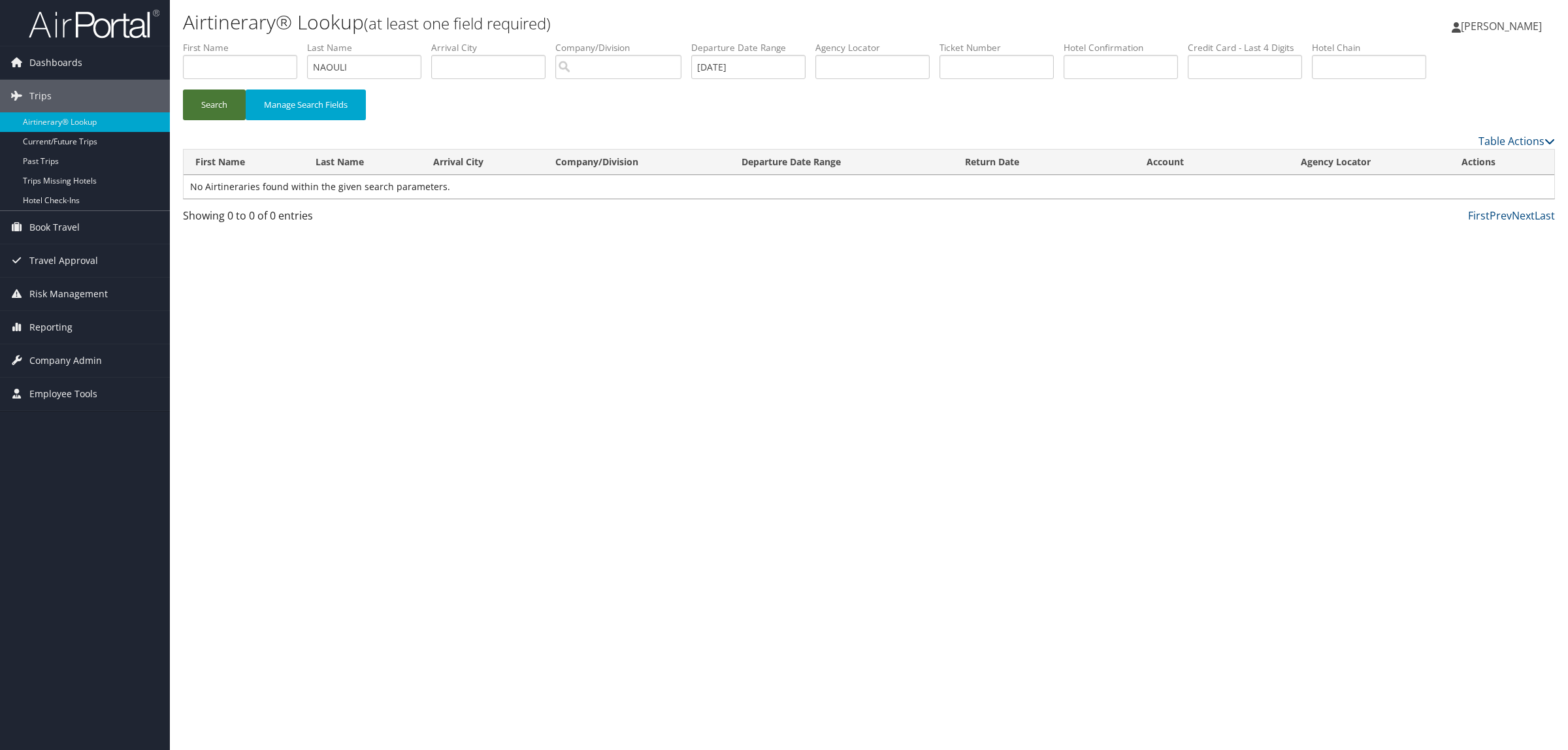
click at [213, 104] on button "Search" at bounding box center [214, 104] width 63 height 30
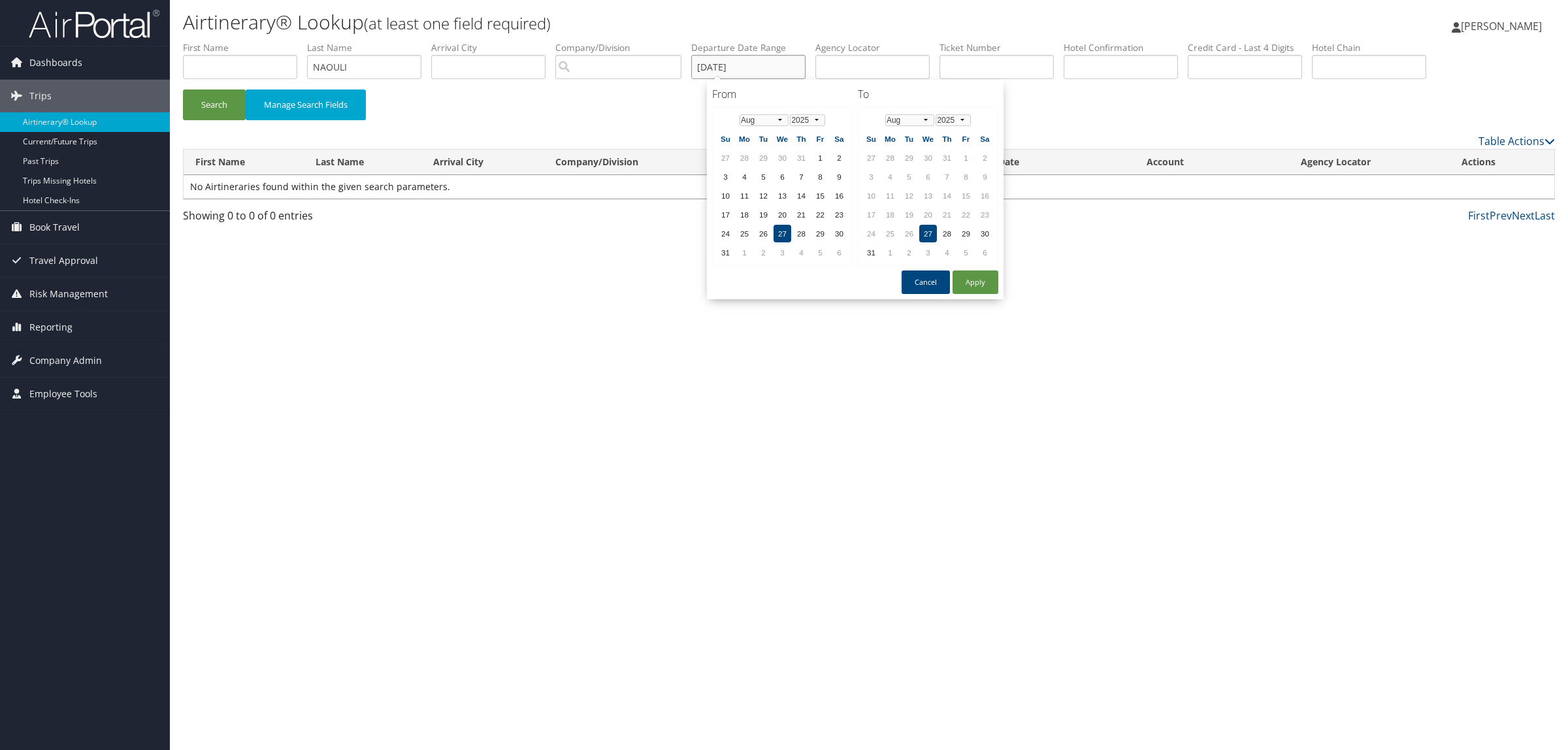
drag, startPoint x: 783, startPoint y: 72, endPoint x: 498, endPoint y: 66, distance: 285.1
click at [510, 41] on ul "First Name Last Name NAOULI Departure City Arrival City Company/Division Airpor…" at bounding box center [869, 41] width 1372 height 0
click at [974, 284] on button "Apply" at bounding box center [975, 282] width 46 height 23
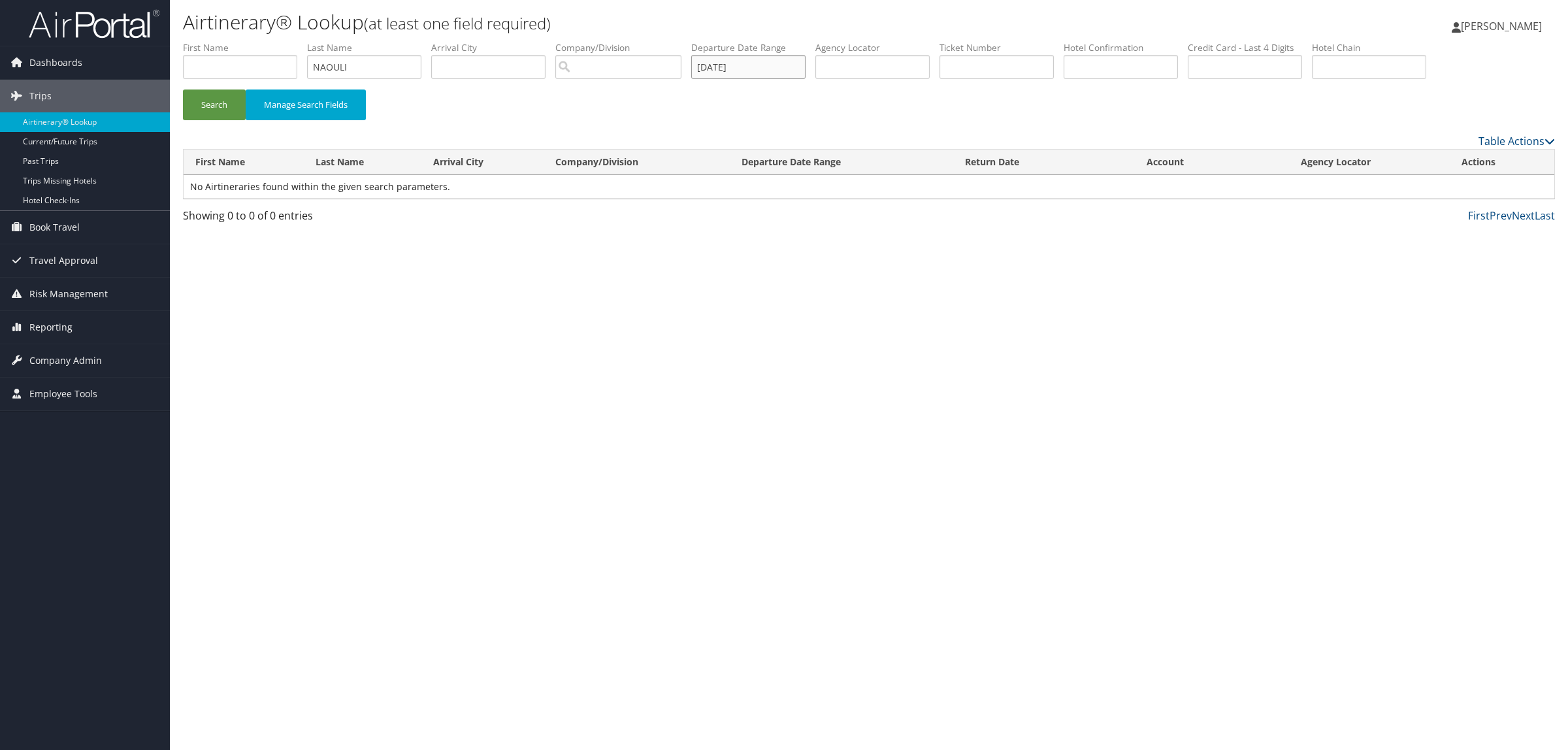
click at [768, 72] on input "08/27/2025" at bounding box center [747, 66] width 114 height 24
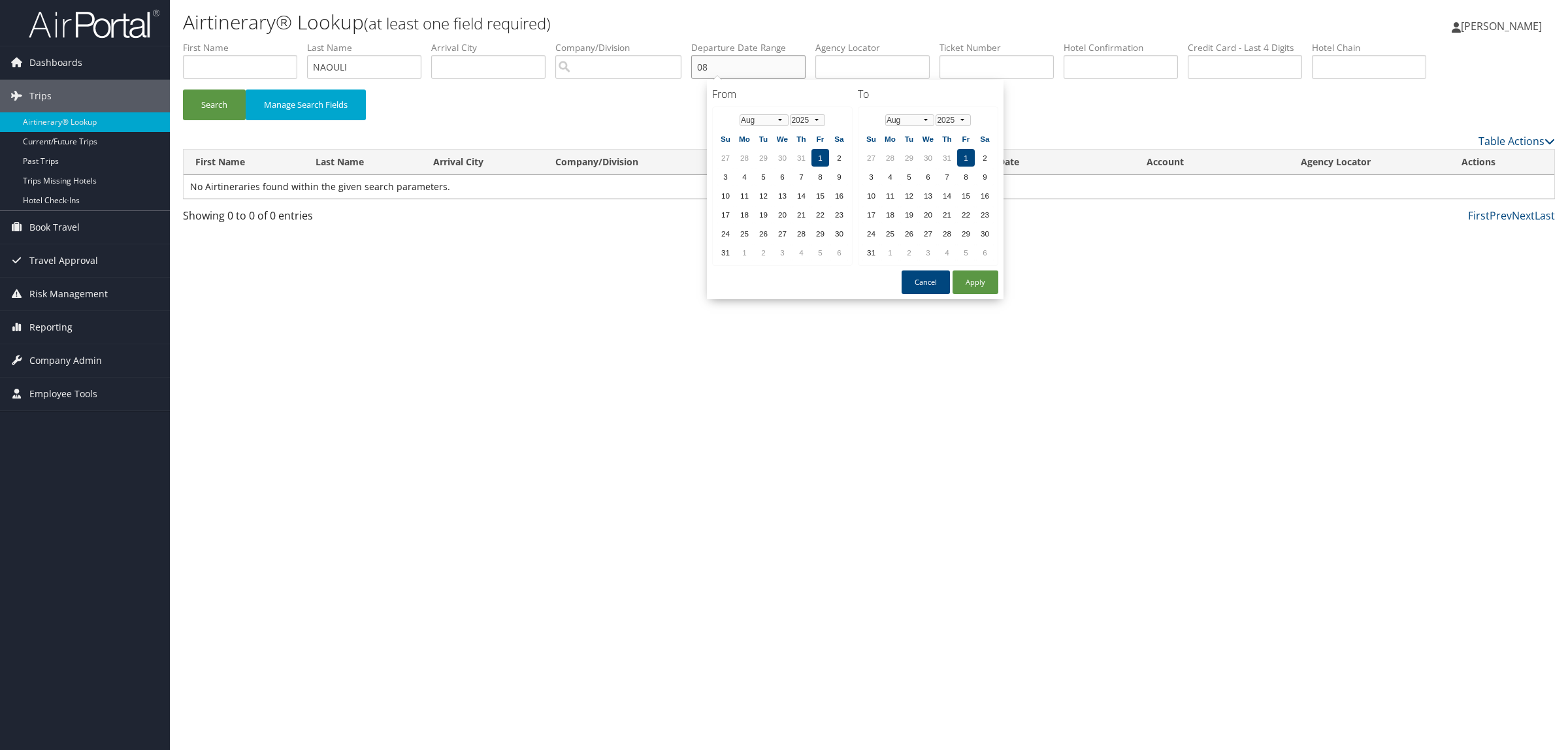
type input "0"
click at [892, 554] on div "Airtinerary® Lookup (at least one field required) Hope Ewing Hope Ewing My Sett…" at bounding box center [869, 375] width 1398 height 750
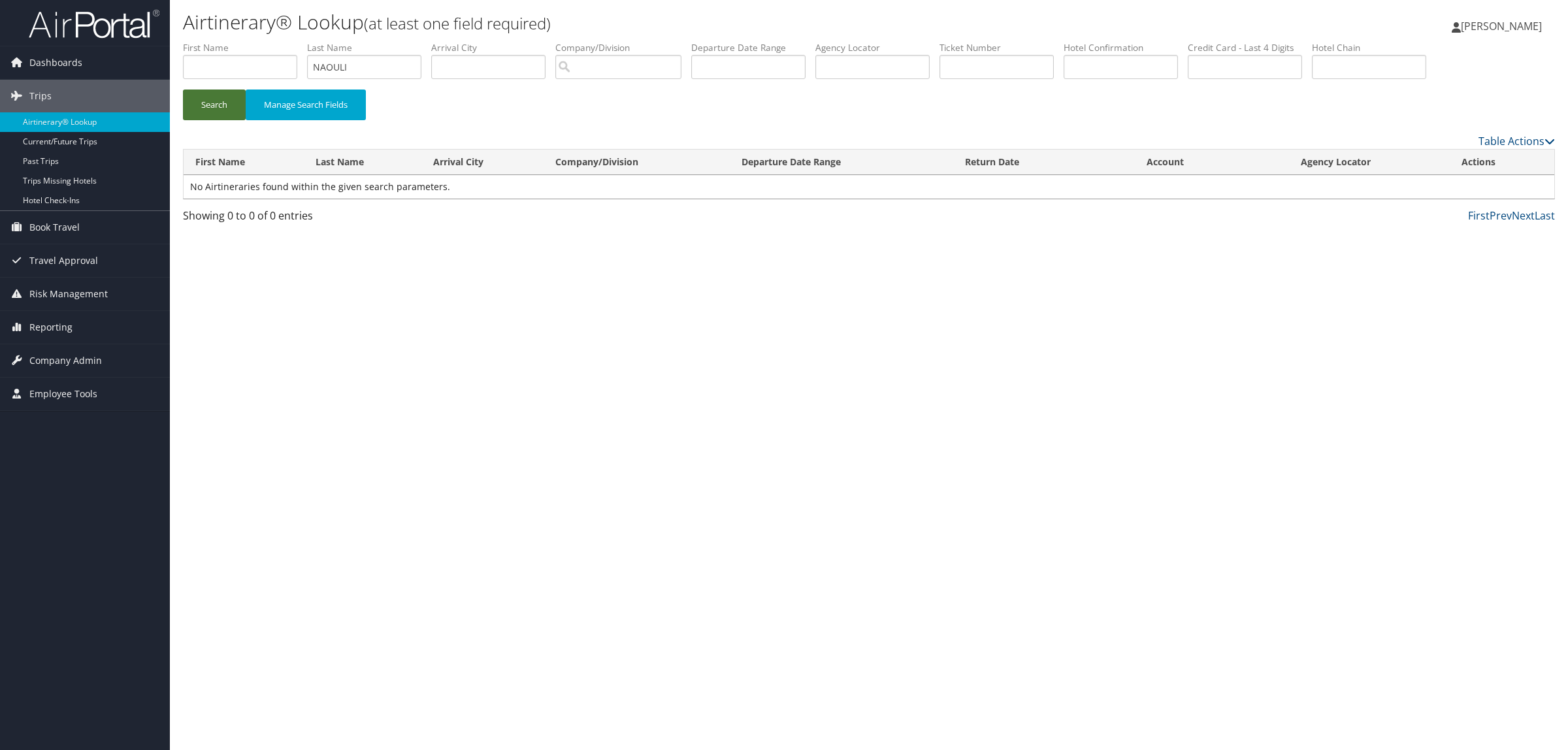
click at [202, 90] on button "Search" at bounding box center [214, 104] width 63 height 30
drag, startPoint x: 377, startPoint y: 66, endPoint x: 279, endPoint y: 60, distance: 98.2
click at [279, 41] on ul "First Name Last Name NAOULI Departure City Arrival City Company/Division Airpor…" at bounding box center [869, 41] width 1372 height 0
click at [892, 58] on li "Agency Locator" at bounding box center [876, 64] width 124 height 48
click at [892, 61] on input "text" at bounding box center [871, 66] width 114 height 24
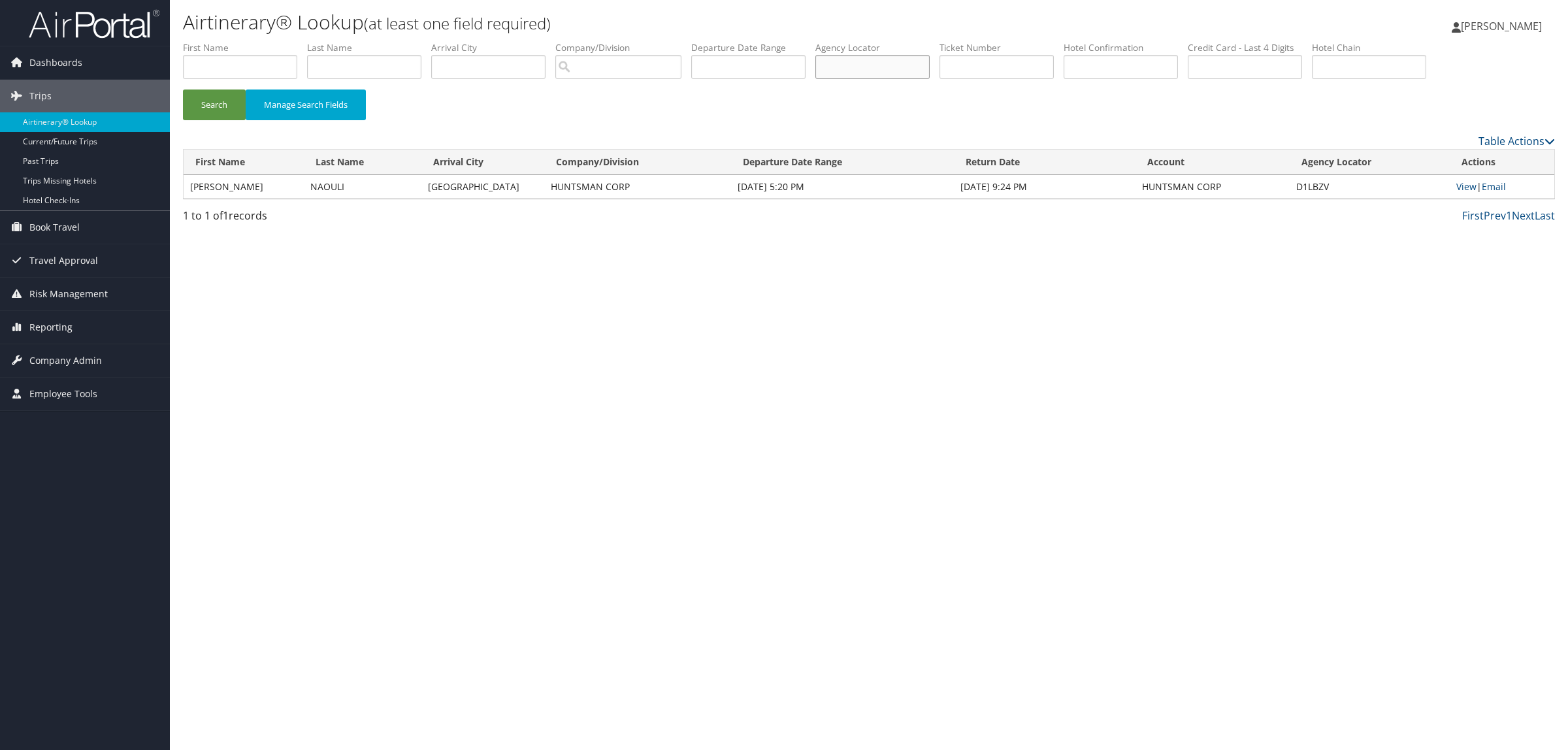
paste input "D83R9M"
click at [220, 90] on button "Search" at bounding box center [214, 104] width 63 height 30
drag, startPoint x: 896, startPoint y: 66, endPoint x: 648, endPoint y: 44, distance: 249.0
click at [650, 41] on ul "First Name Last Name Departure City Arrival City Company/Division Airport/City …" at bounding box center [869, 41] width 1372 height 0
paste input "BBSNY"
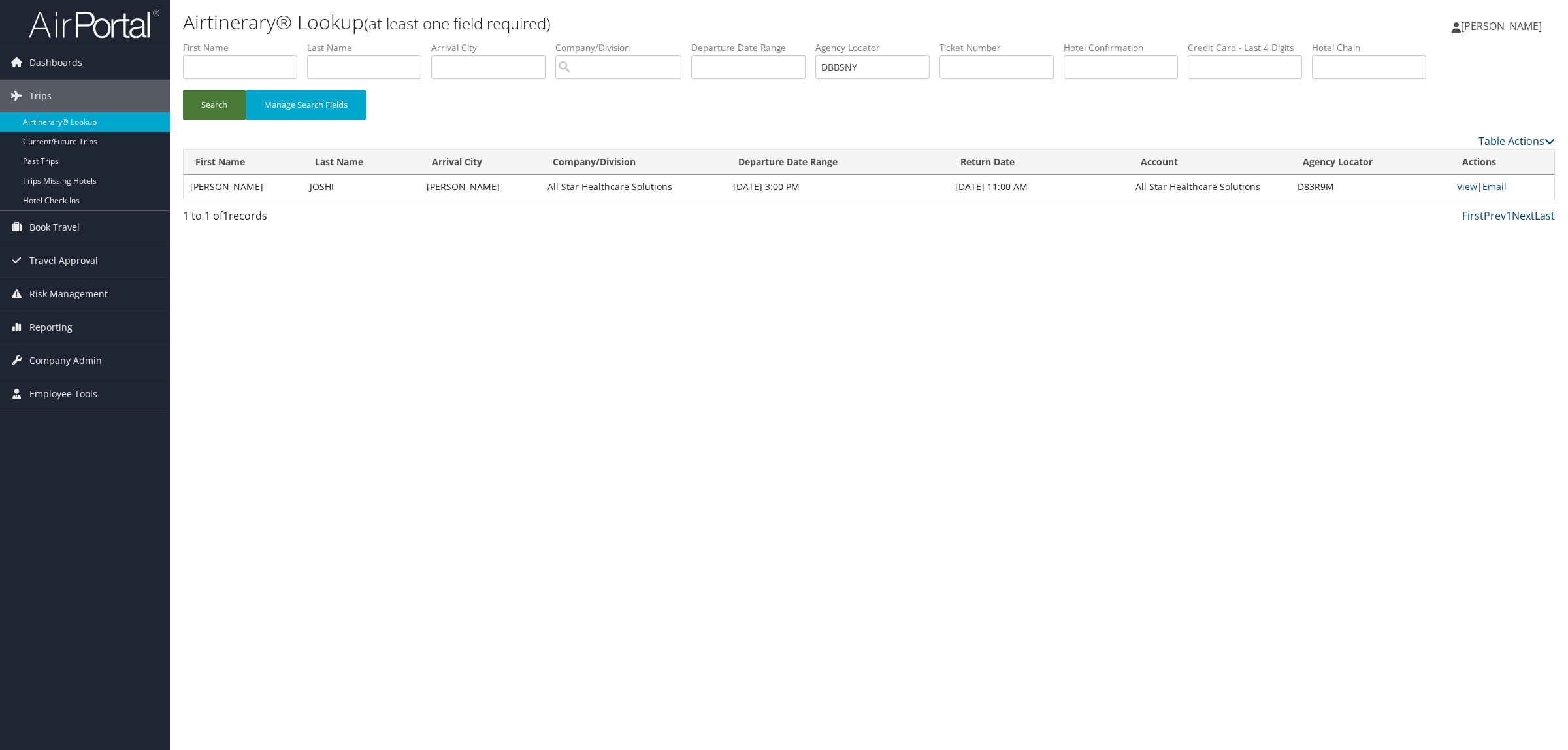
click at [202, 115] on button "Search" at bounding box center [214, 104] width 63 height 30
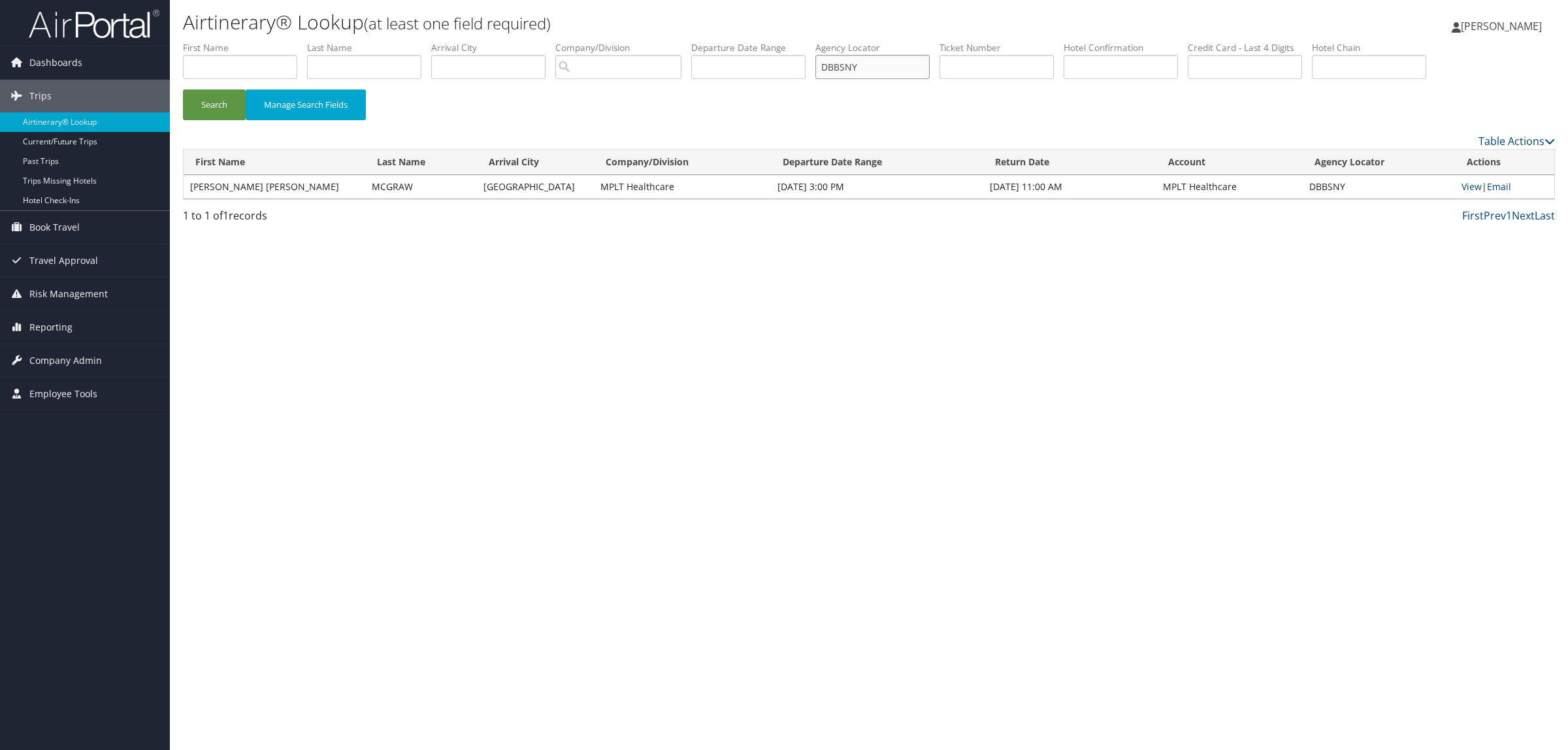
drag, startPoint x: 886, startPoint y: 62, endPoint x: 687, endPoint y: 62, distance: 199.0
click at [716, 41] on ul "First Name Last Name Departure City Arrival City Company/Division Airport/City …" at bounding box center [869, 41] width 1372 height 0
paste input "6Z0VC"
type input "D6Z0VC"
click at [221, 95] on button "Search" at bounding box center [214, 104] width 63 height 30
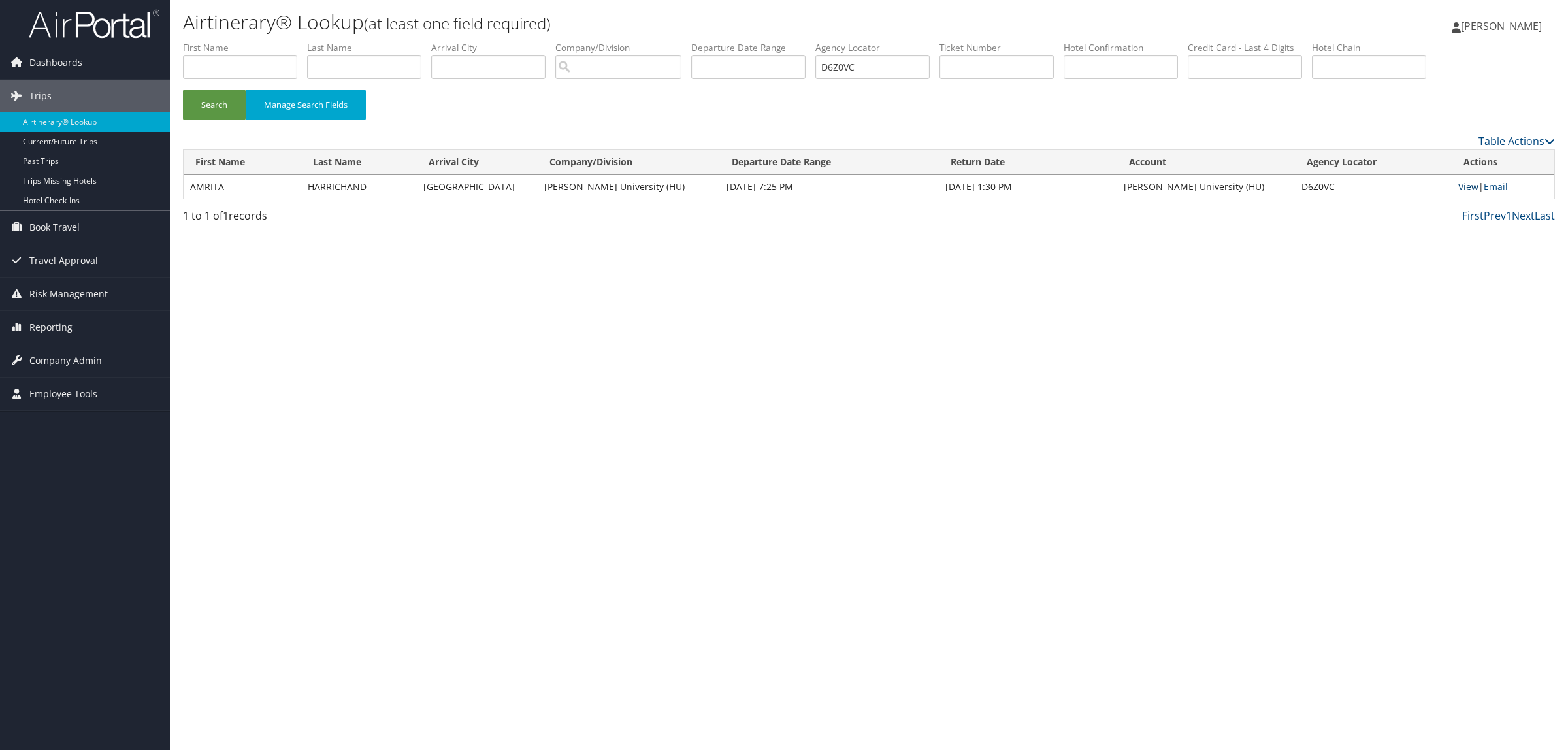
click at [1467, 183] on link "View" at bounding box center [1467, 187] width 21 height 13
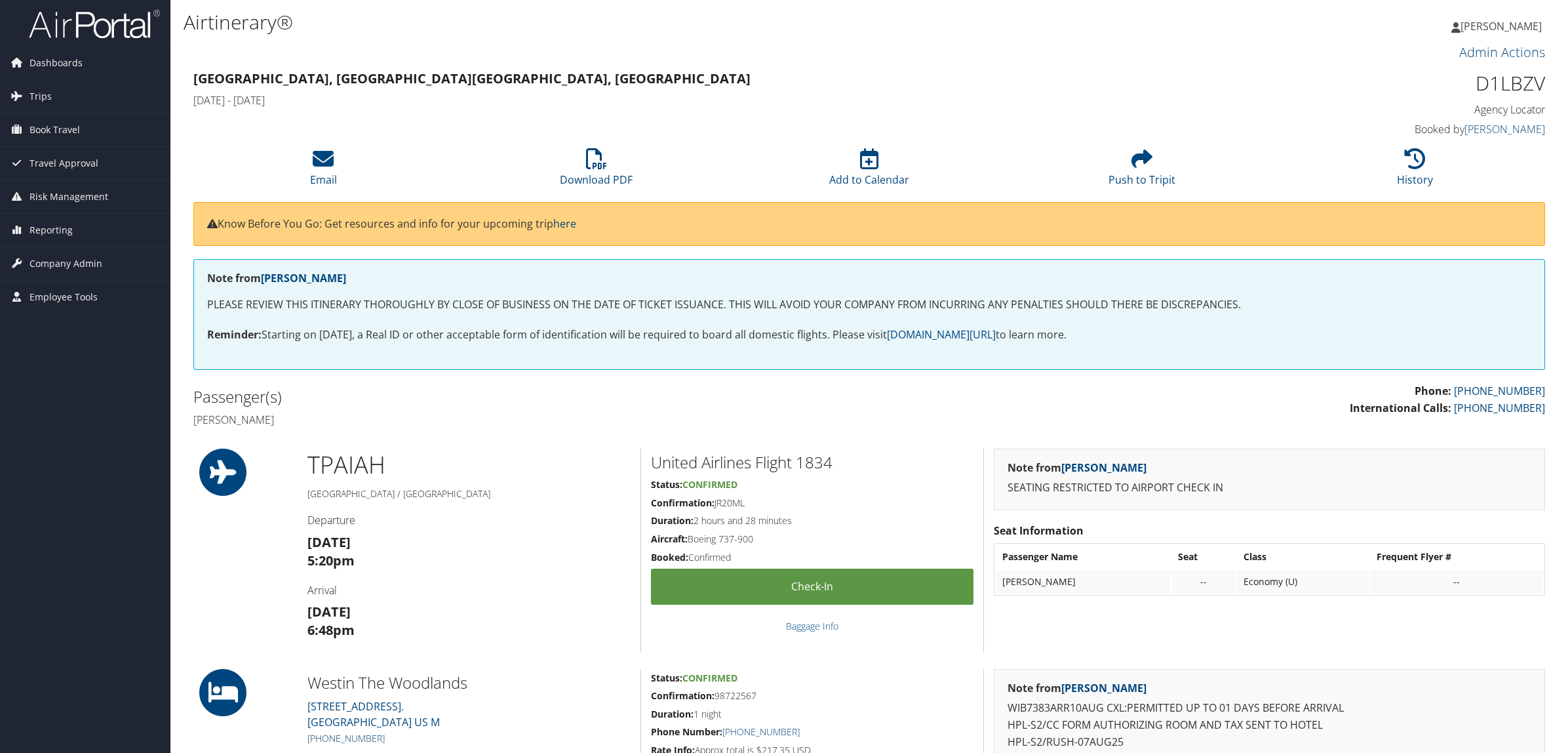
scroll to position [334, 0]
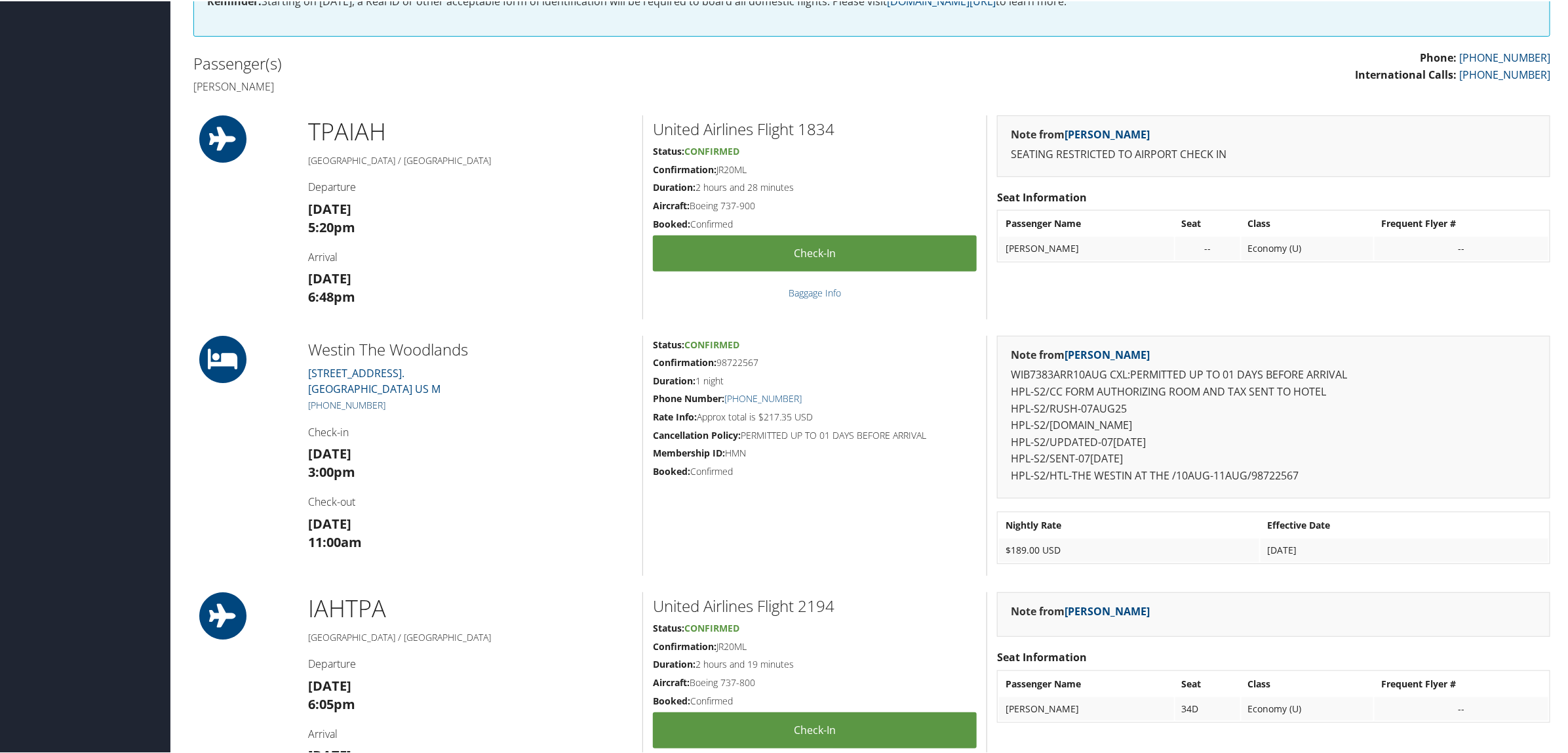
drag, startPoint x: 397, startPoint y: 409, endPoint x: 319, endPoint y: 403, distance: 78.2
click at [319, 403] on h5 "[PHONE_NUMBER]" at bounding box center [470, 403] width 325 height 13
copy link "[PHONE_NUMBER]"
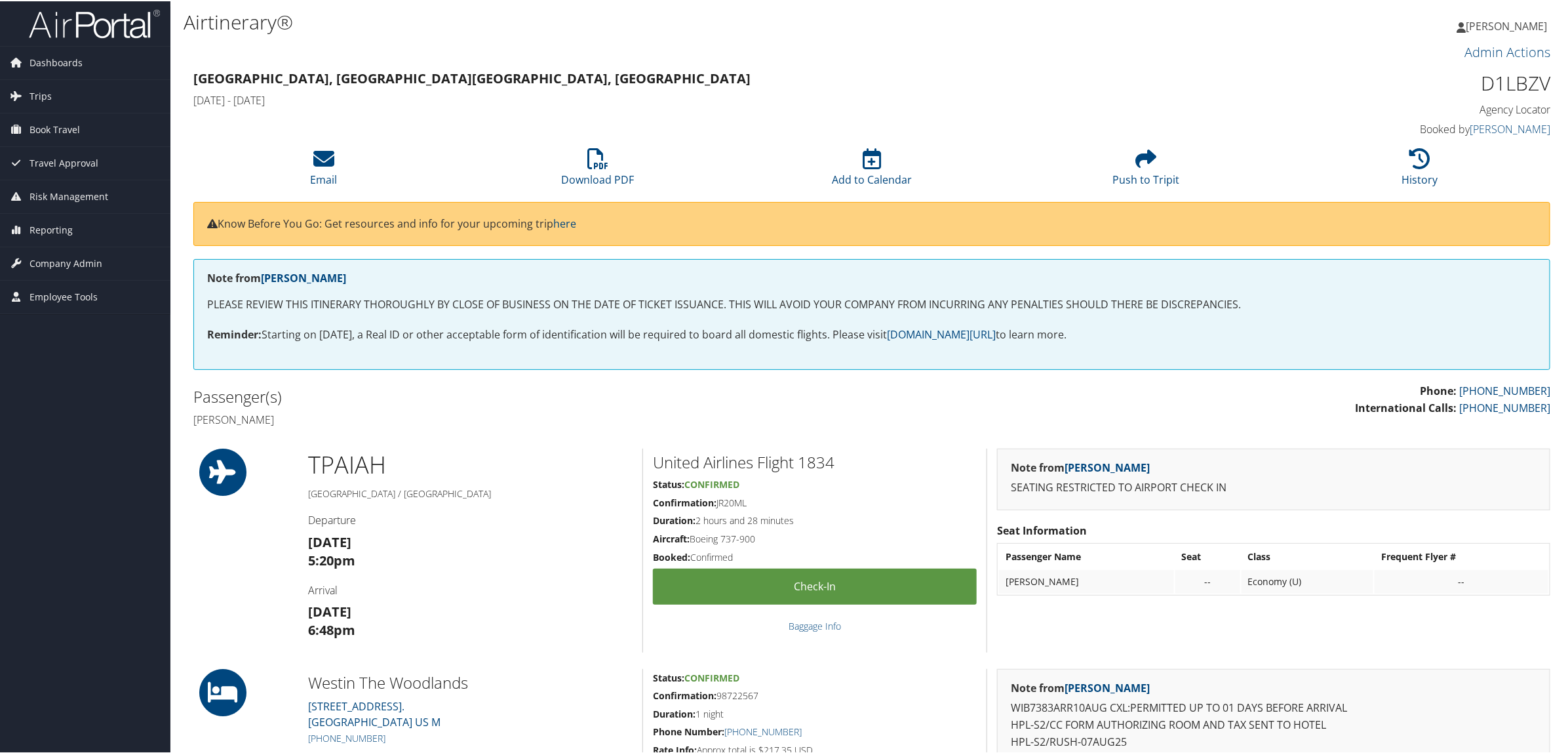
scroll to position [0, 0]
drag, startPoint x: 1477, startPoint y: 77, endPoint x: 1541, endPoint y: 82, distance: 64.2
click at [1541, 82] on h1 "D1LBZV" at bounding box center [1388, 83] width 325 height 27
copy h1 "D1LBZV"
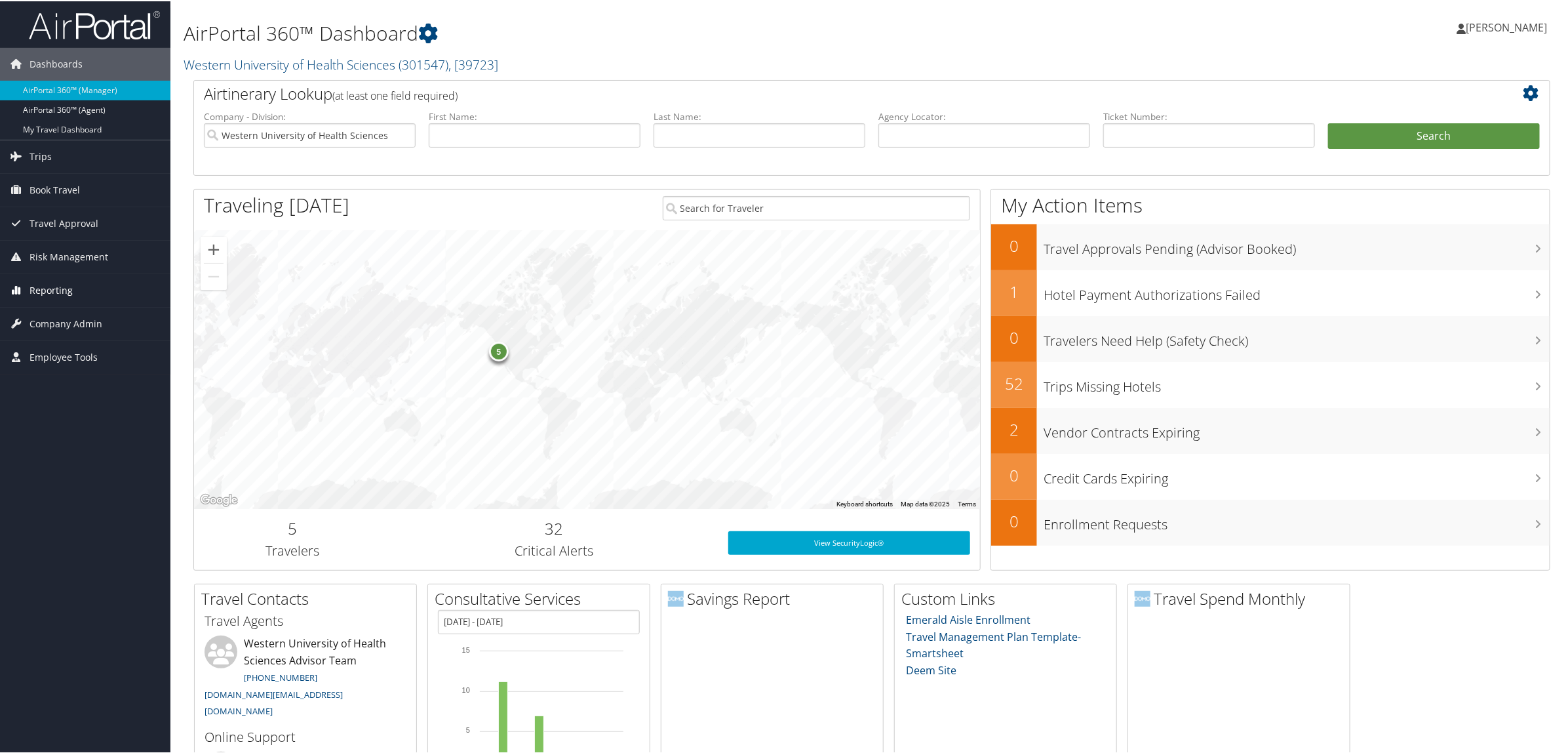
click at [70, 289] on span "Reporting" at bounding box center [51, 288] width 43 height 32
click at [61, 384] on link "Virtual Pay Lookup" at bounding box center [85, 375] width 171 height 20
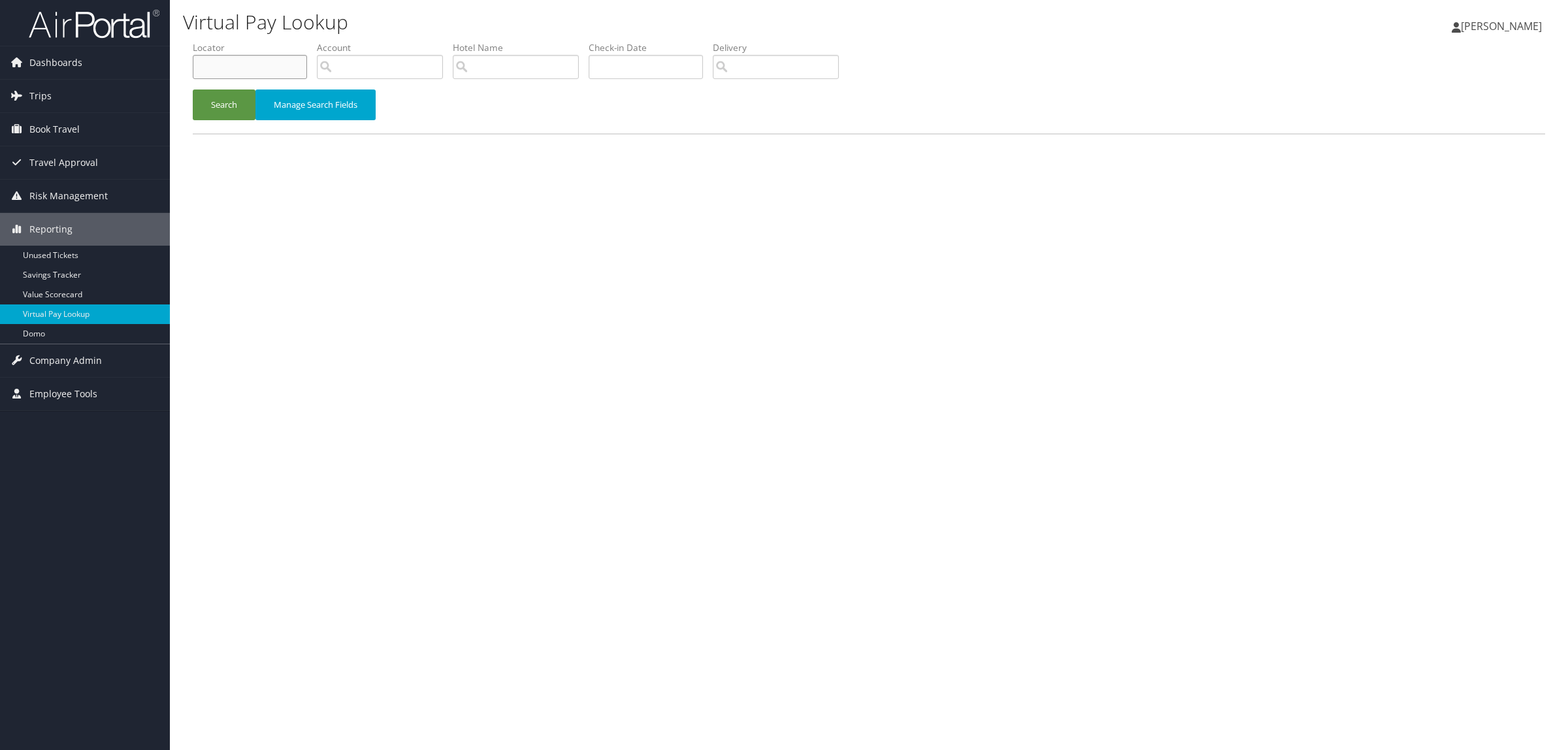
click at [267, 74] on input "text" at bounding box center [249, 66] width 114 height 24
paste input "D2L88G"
click at [216, 99] on button "Search" at bounding box center [224, 104] width 63 height 30
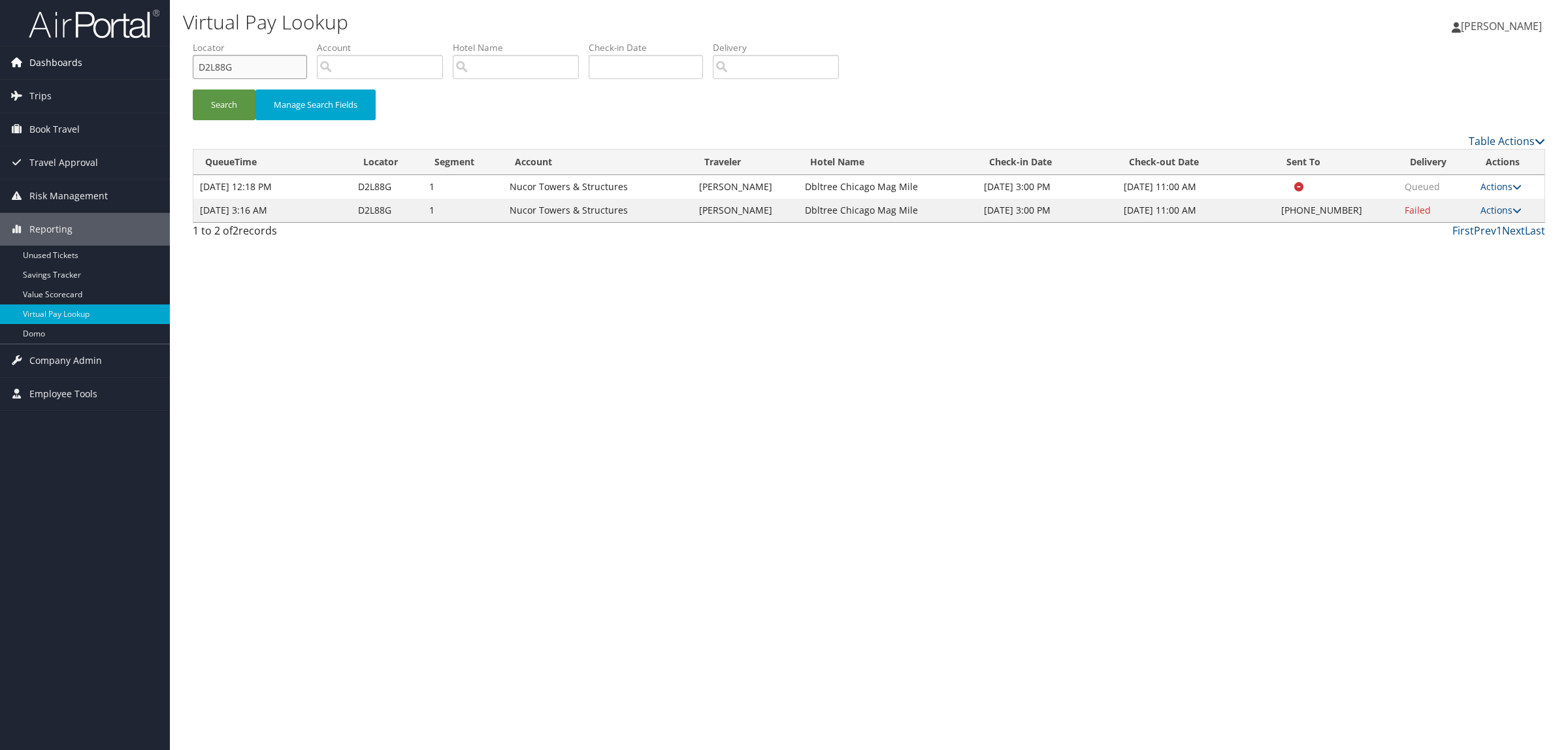
click at [50, 64] on div "Dashboards AirPortal 360™ (Manager) AirPortal 360™ (Agent) My Travel Dashboard …" at bounding box center [784, 375] width 1568 height 750
paste input "CYKJXW"
click at [227, 90] on button "Search" at bounding box center [224, 104] width 63 height 30
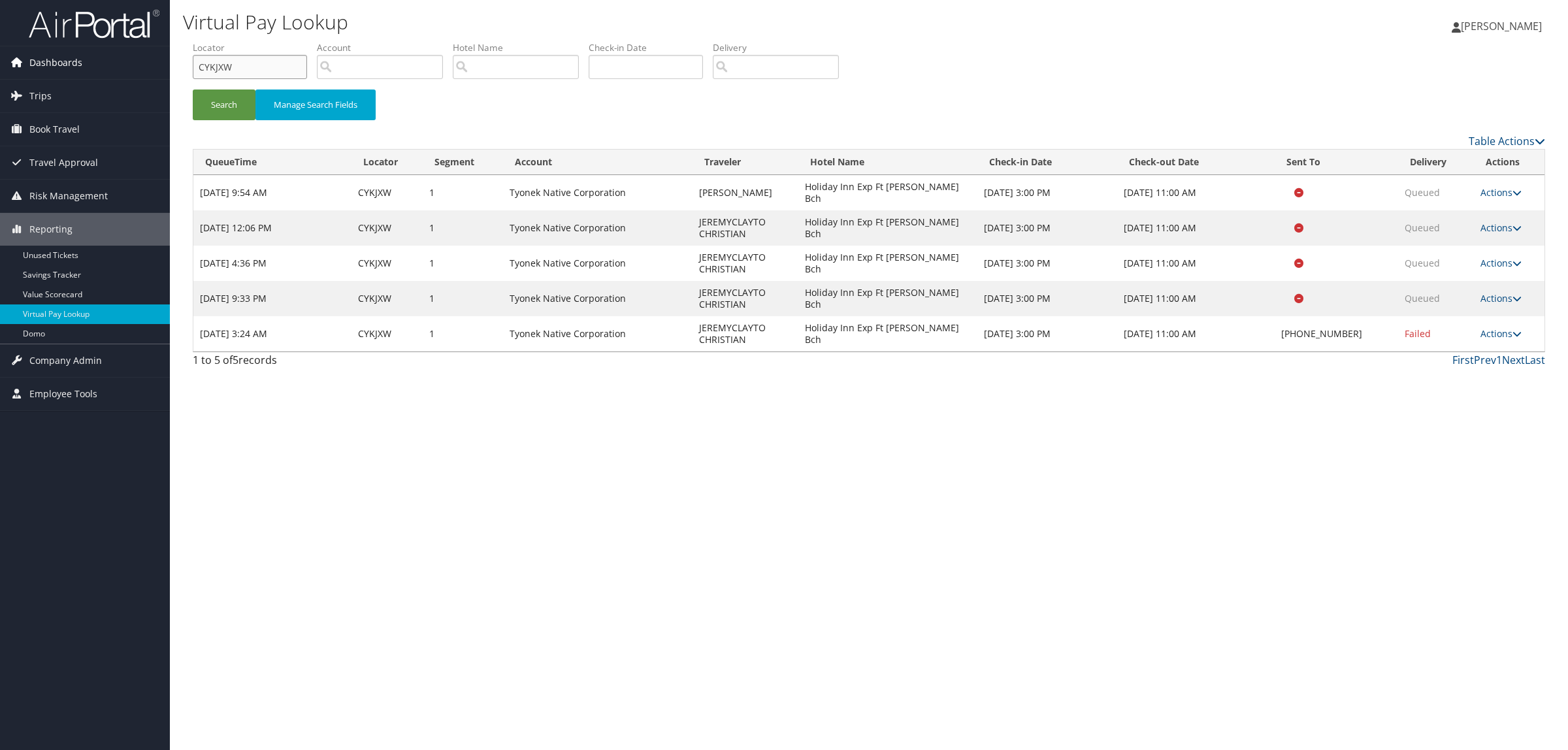
drag, startPoint x: 173, startPoint y: 67, endPoint x: 23, endPoint y: 67, distance: 150.0
click at [21, 67] on div "Dashboards AirPortal 360™ (Manager) AirPortal 360™ (Agent) My Travel Dashboard …" at bounding box center [784, 375] width 1568 height 750
paste input "D57YC6"
click at [221, 95] on button "Search" at bounding box center [224, 104] width 63 height 30
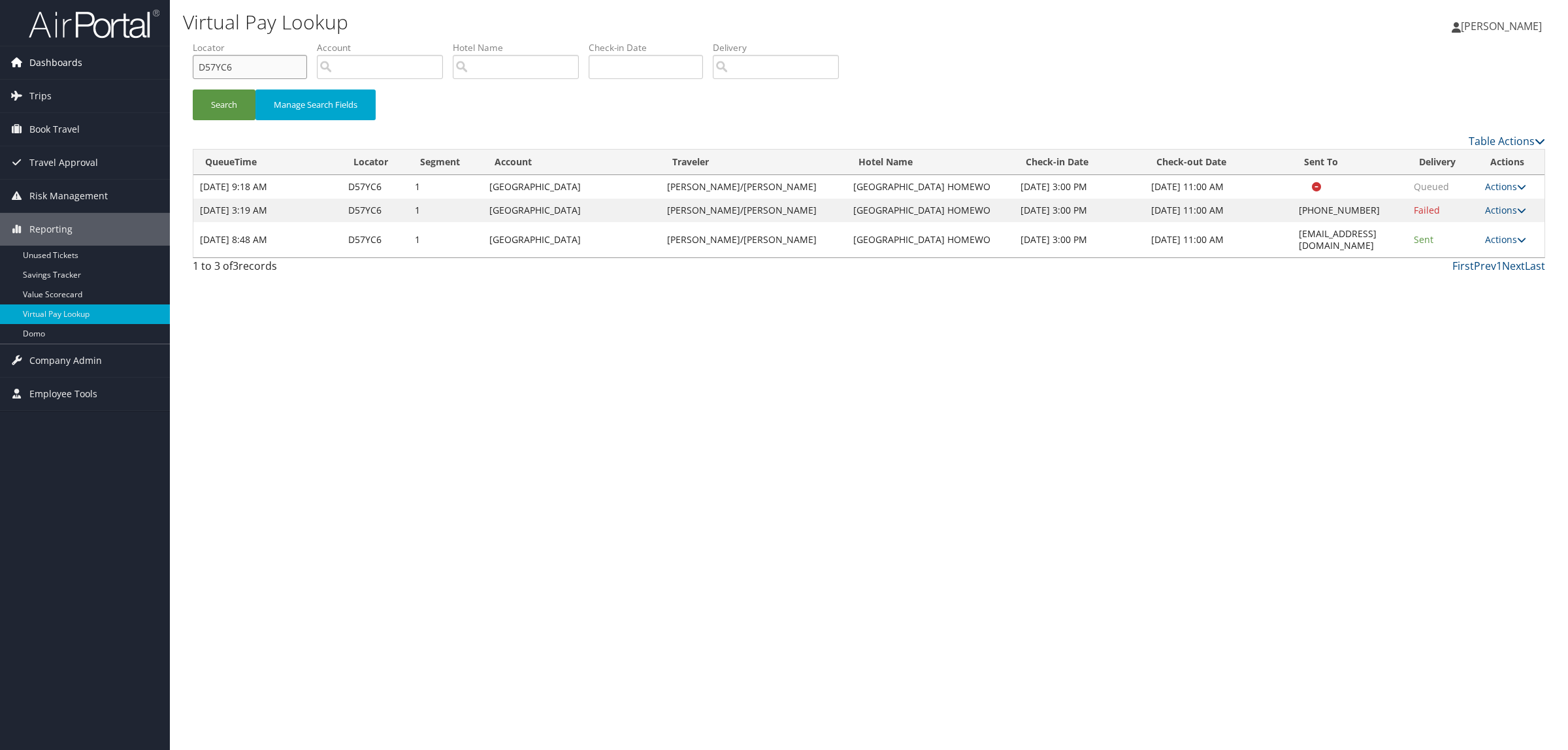
drag, startPoint x: 239, startPoint y: 61, endPoint x: 88, endPoint y: 65, distance: 151.1
click at [88, 65] on div "Dashboards AirPortal 360™ (Manager) AirPortal 360™ (Agent) My Travel Dashboard …" at bounding box center [784, 375] width 1568 height 750
paste input "83YRQ"
click at [224, 111] on button "Search" at bounding box center [224, 104] width 63 height 30
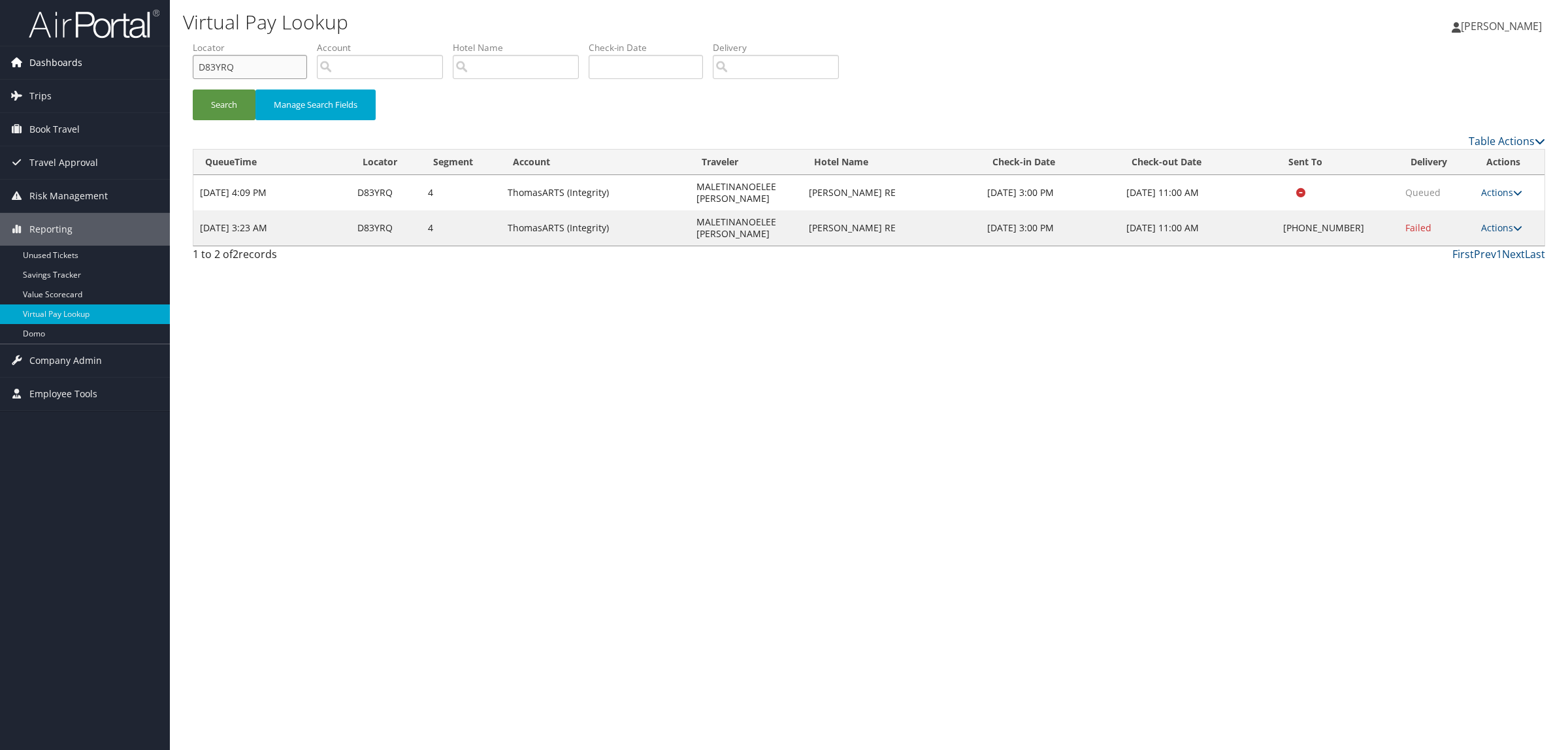
drag, startPoint x: 243, startPoint y: 67, endPoint x: 34, endPoint y: 73, distance: 209.1
click at [34, 73] on div "Dashboards AirPortal 360™ (Manager) AirPortal 360™ (Agent) My Travel Dashboard …" at bounding box center [784, 375] width 1568 height 750
paste input "6Y2ZM"
click at [228, 97] on button "Search" at bounding box center [224, 104] width 63 height 30
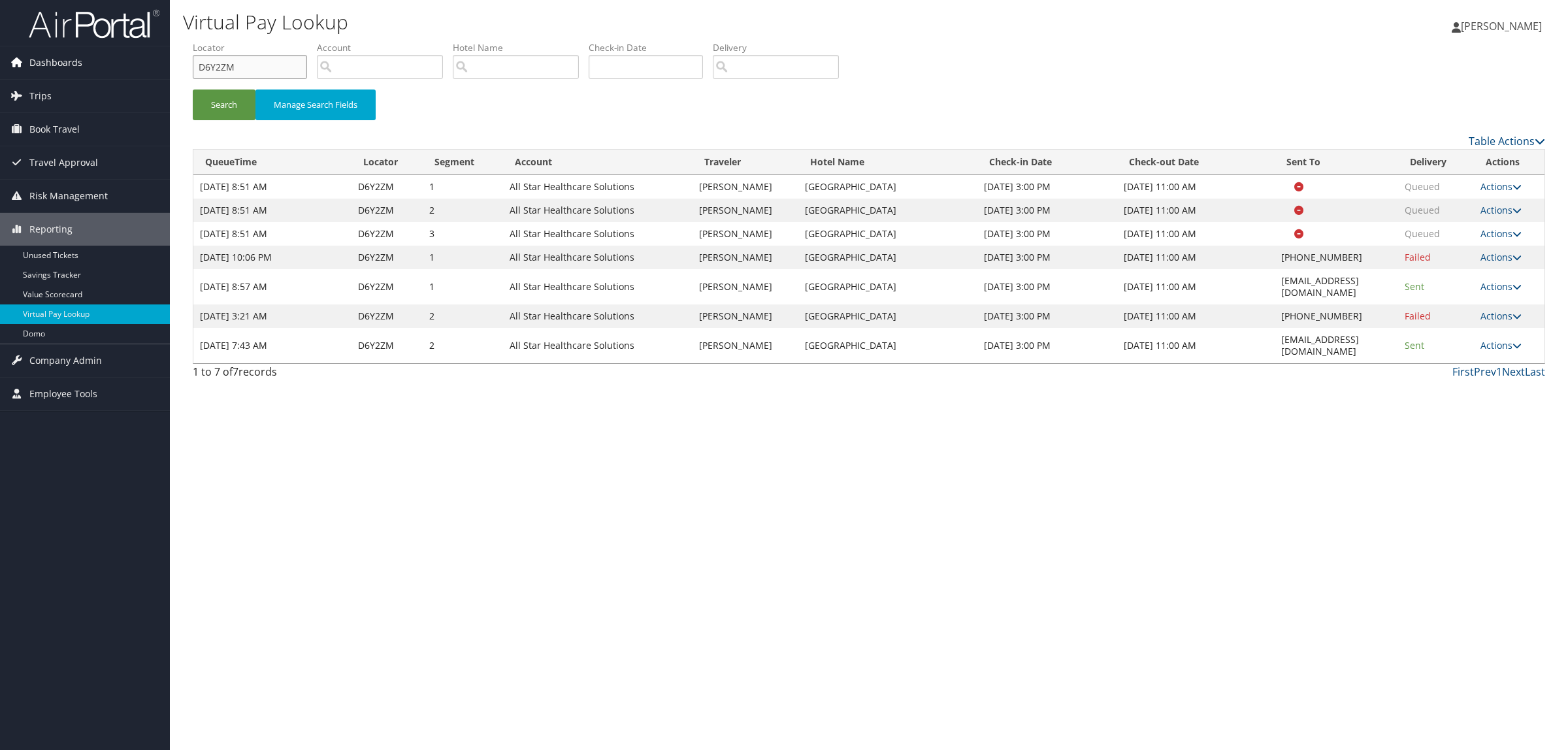
drag, startPoint x: 263, startPoint y: 72, endPoint x: 143, endPoint y: 72, distance: 120.0
click at [143, 72] on div "Dashboards AirPortal 360™ (Manager) AirPortal 360™ (Agent) My Travel Dashboard …" at bounding box center [784, 375] width 1568 height 750
paste input "9MZKG"
type input "D9MZKG"
click at [201, 94] on button "Search" at bounding box center [224, 104] width 63 height 30
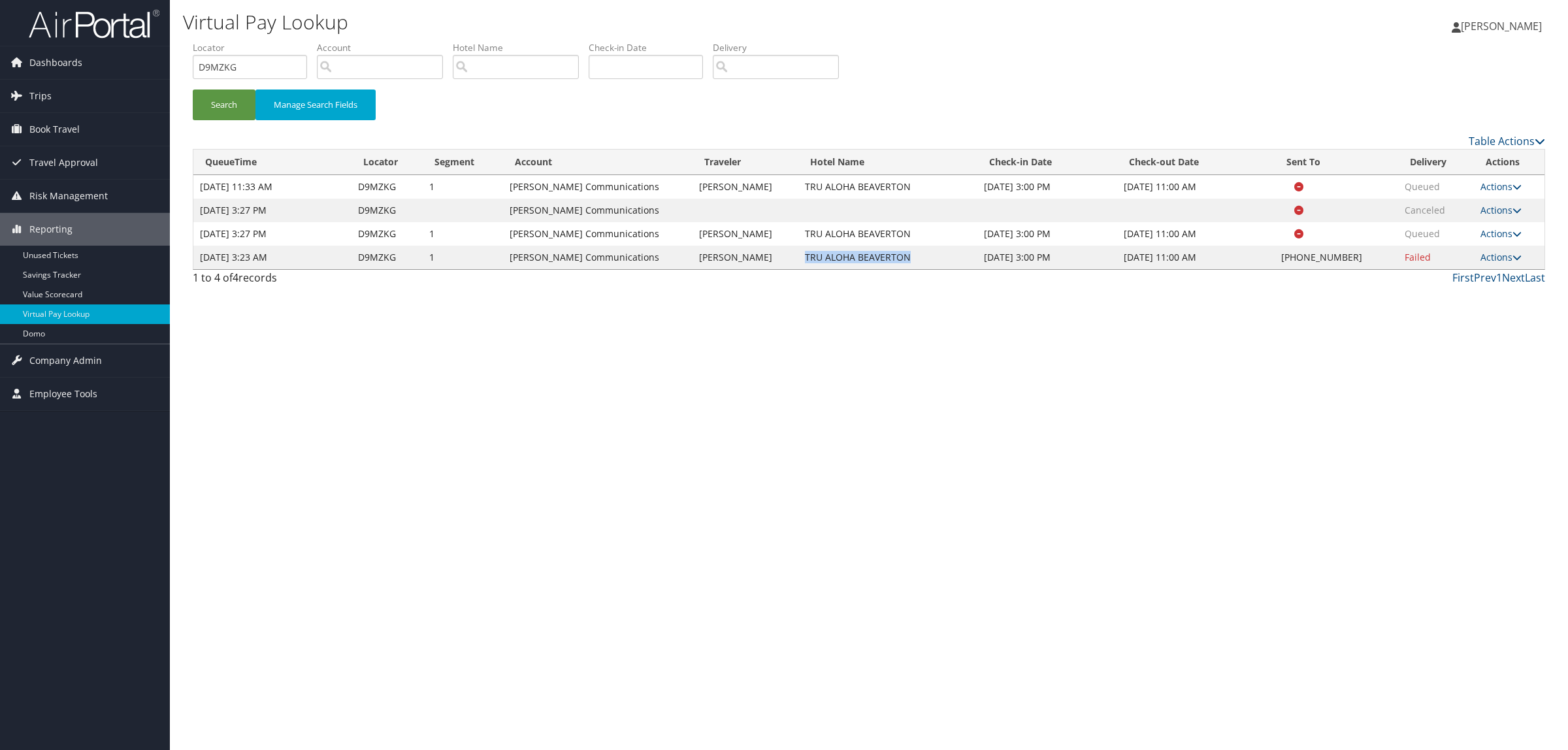
drag, startPoint x: 830, startPoint y: 272, endPoint x: 915, endPoint y: 272, distance: 85.0
click at [915, 269] on td "TRU ALOHA BEAVERTON" at bounding box center [887, 257] width 179 height 23
copy td "TRU ALOHA BEAVERTON"
click at [1488, 263] on link "Actions" at bounding box center [1501, 257] width 41 height 13
click at [1491, 324] on link "Logs" at bounding box center [1462, 315] width 111 height 22
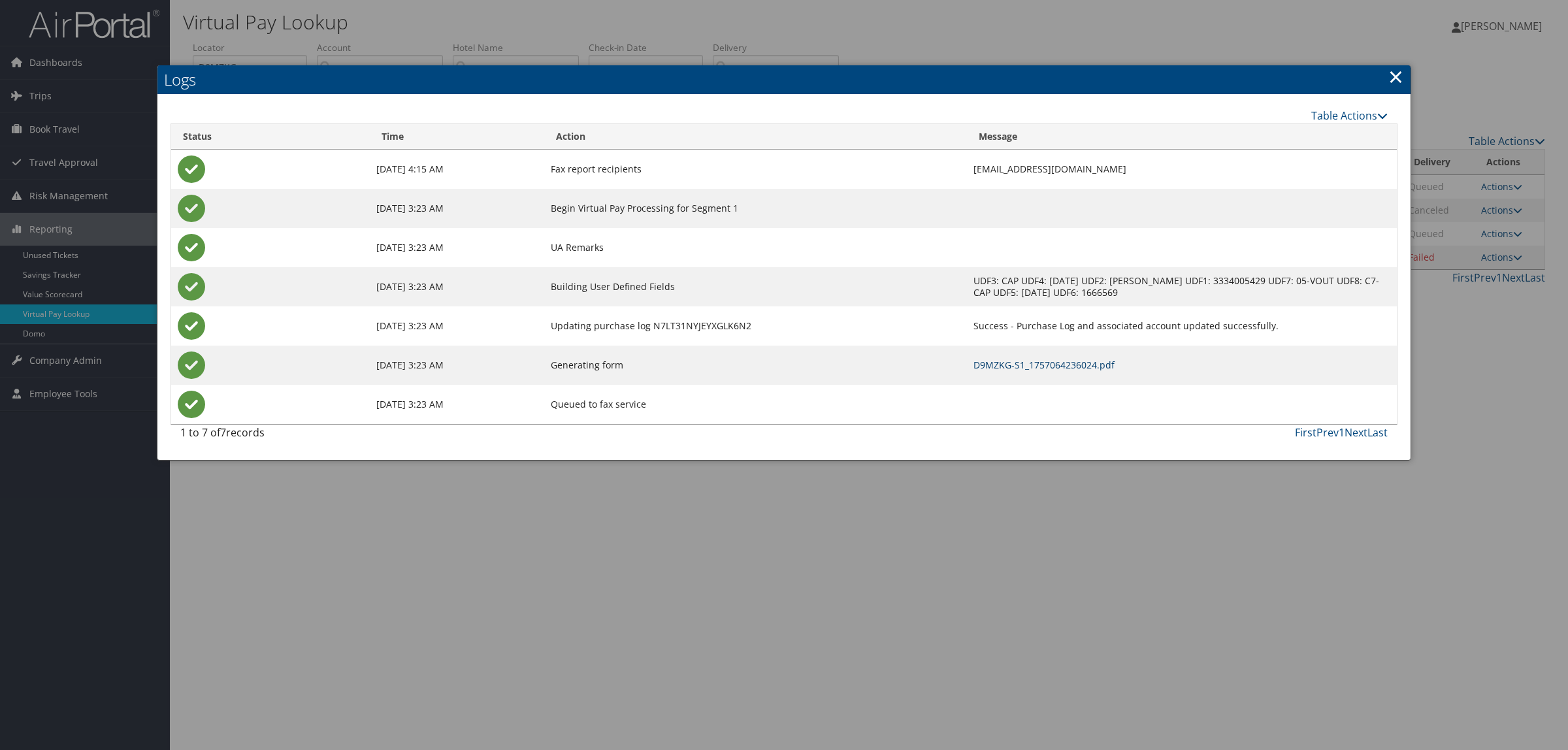
click at [1022, 363] on link "D9MZKG-S1_1757064236024.pdf" at bounding box center [1043, 364] width 141 height 13
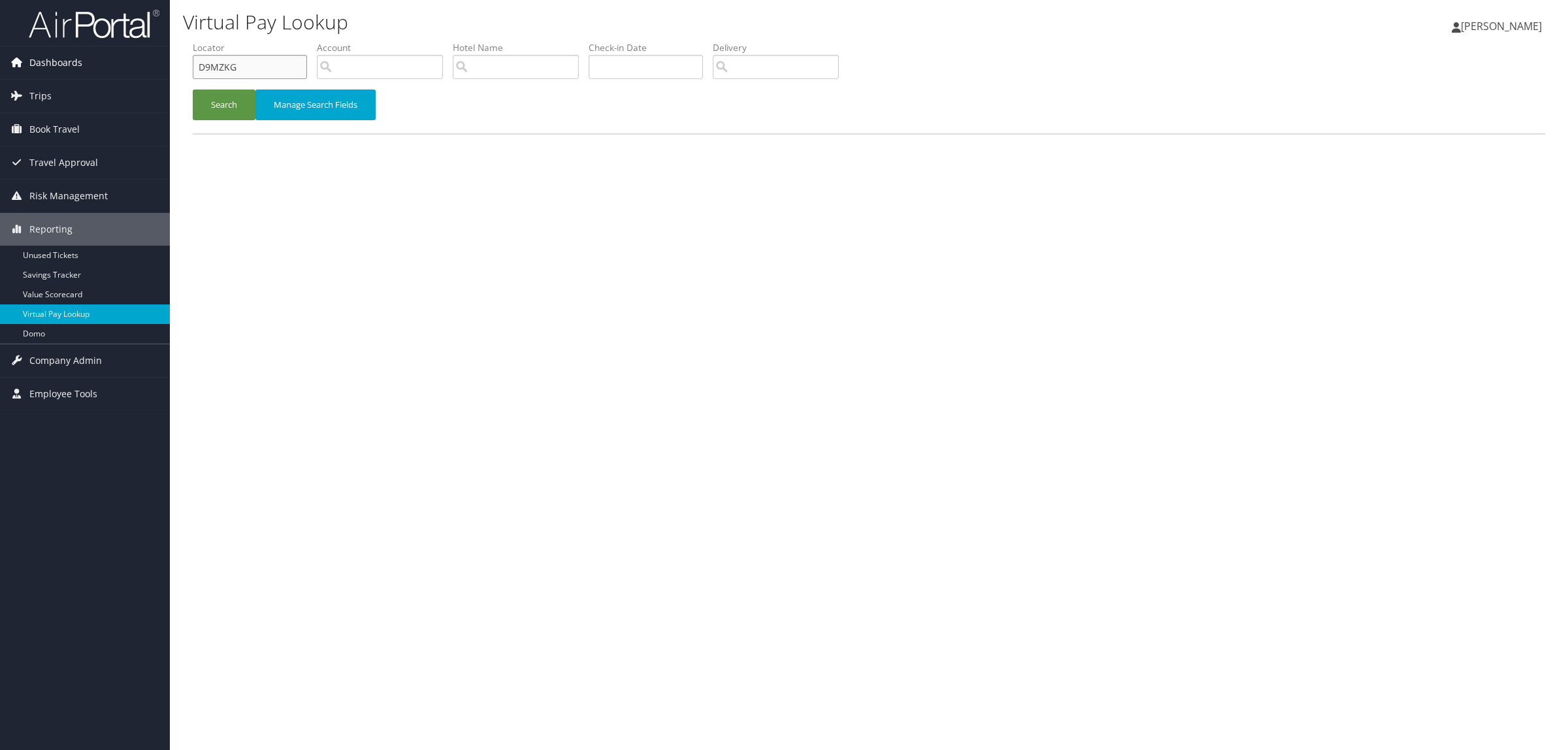
drag, startPoint x: 253, startPoint y: 66, endPoint x: 68, endPoint y: 70, distance: 185.0
click at [68, 70] on div "Dashboards AirPortal 360™ (Manager) AirPortal 360™ (Agent) My Travel Dashboard …" at bounding box center [784, 375] width 1568 height 750
type input "D6Z0VC"
click at [192, 90] on button "Search" at bounding box center [224, 104] width 63 height 30
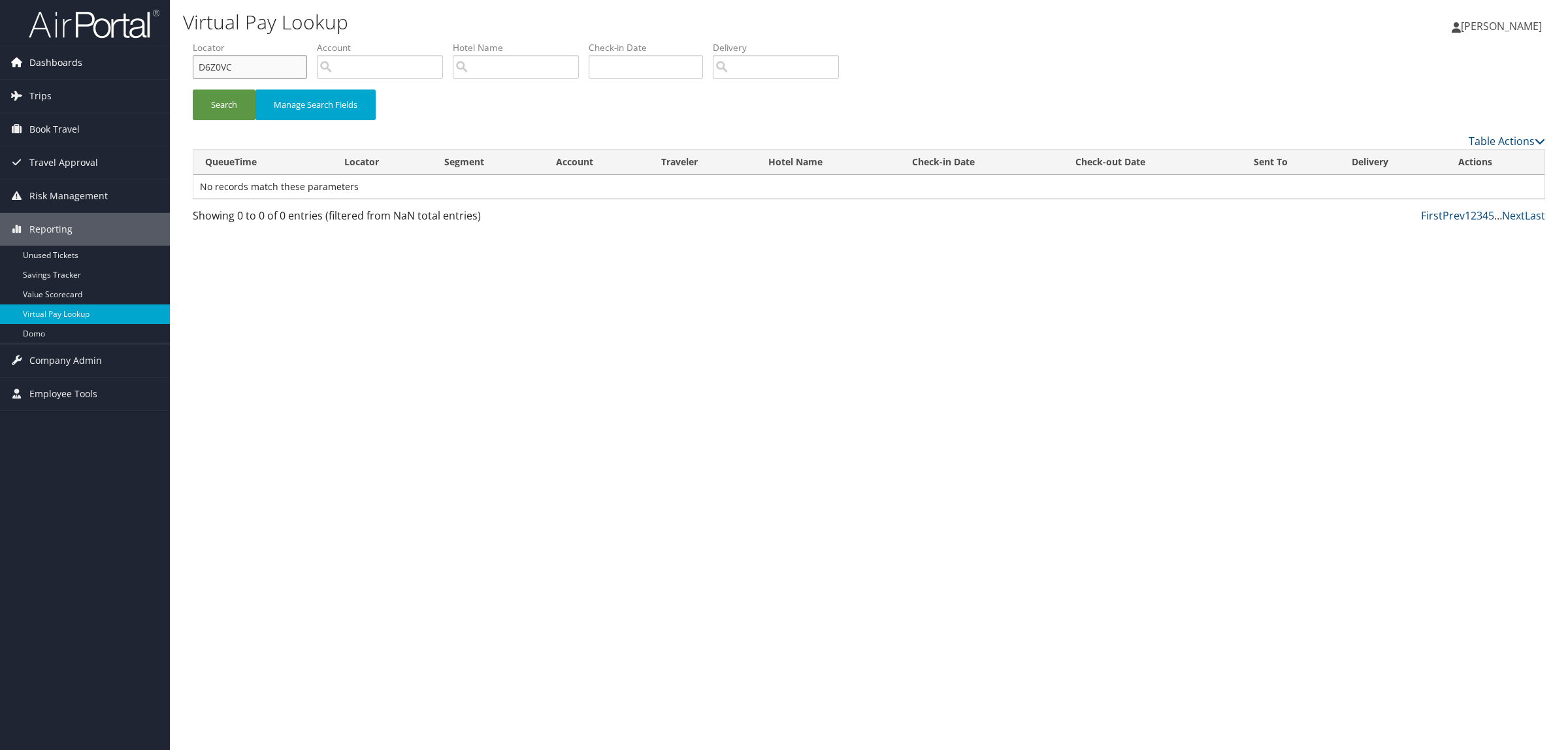
drag, startPoint x: 249, startPoint y: 70, endPoint x: 29, endPoint y: 63, distance: 220.1
click at [30, 63] on div "Dashboards AirPortal 360™ (Manager) AirPortal 360™ (Agent) My Travel Dashboard …" at bounding box center [784, 375] width 1568 height 750
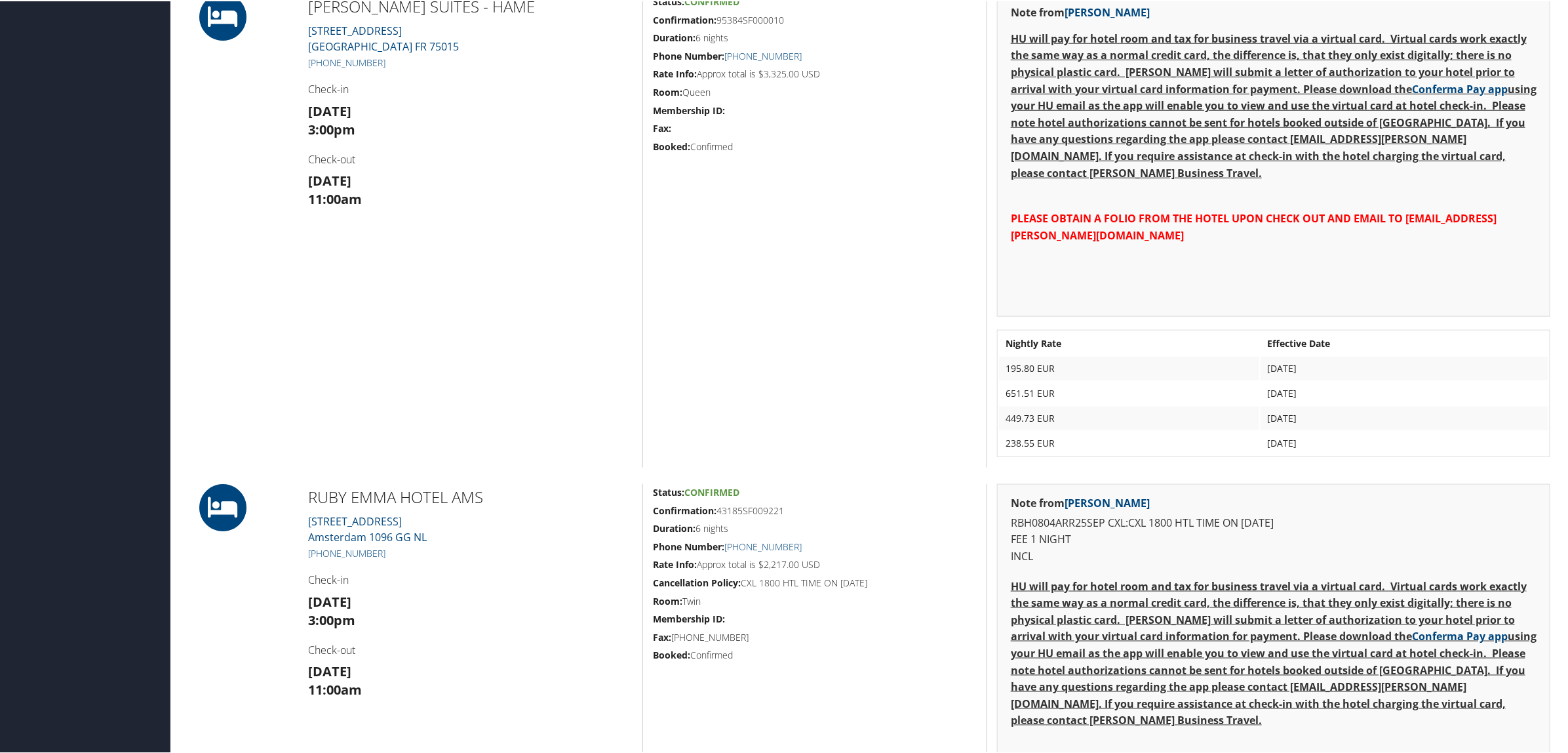
scroll to position [737, 0]
